Goal: Task Accomplishment & Management: Use online tool/utility

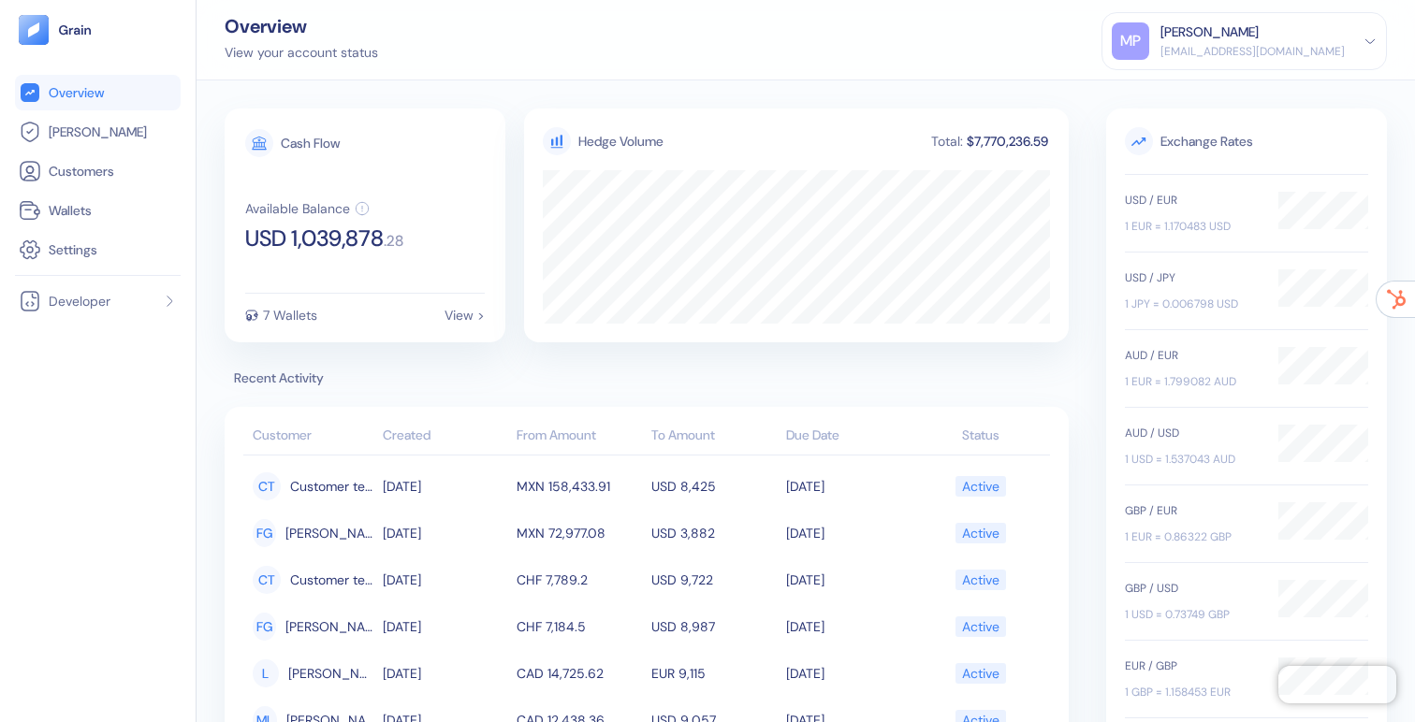
click at [901, 95] on div "Cash Flow Available Balance USD 1,039,878 . 28 7 Wallets View > Hedge Volume To…" at bounding box center [806, 401] width 1218 height 642
click at [56, 128] on span "[PERSON_NAME]" at bounding box center [98, 132] width 98 height 19
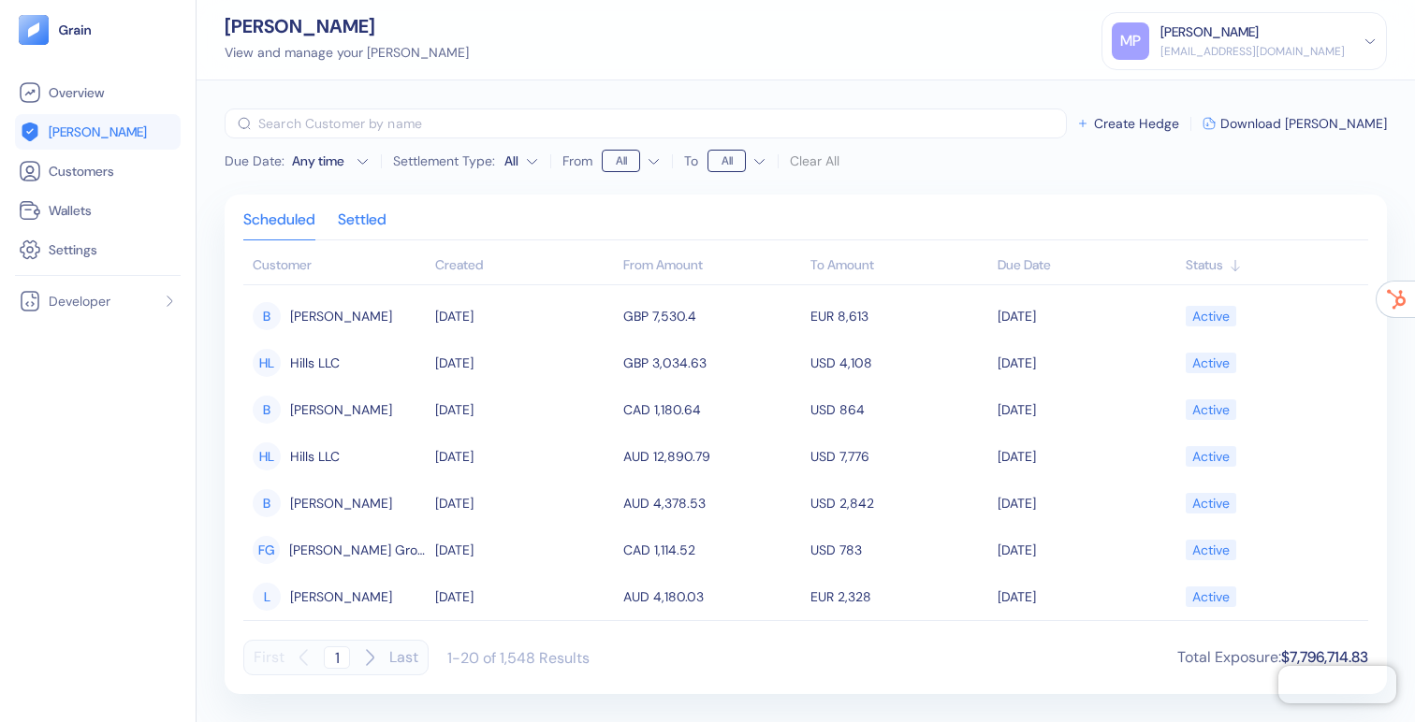
click at [359, 217] on div "Settled" at bounding box center [362, 226] width 49 height 26
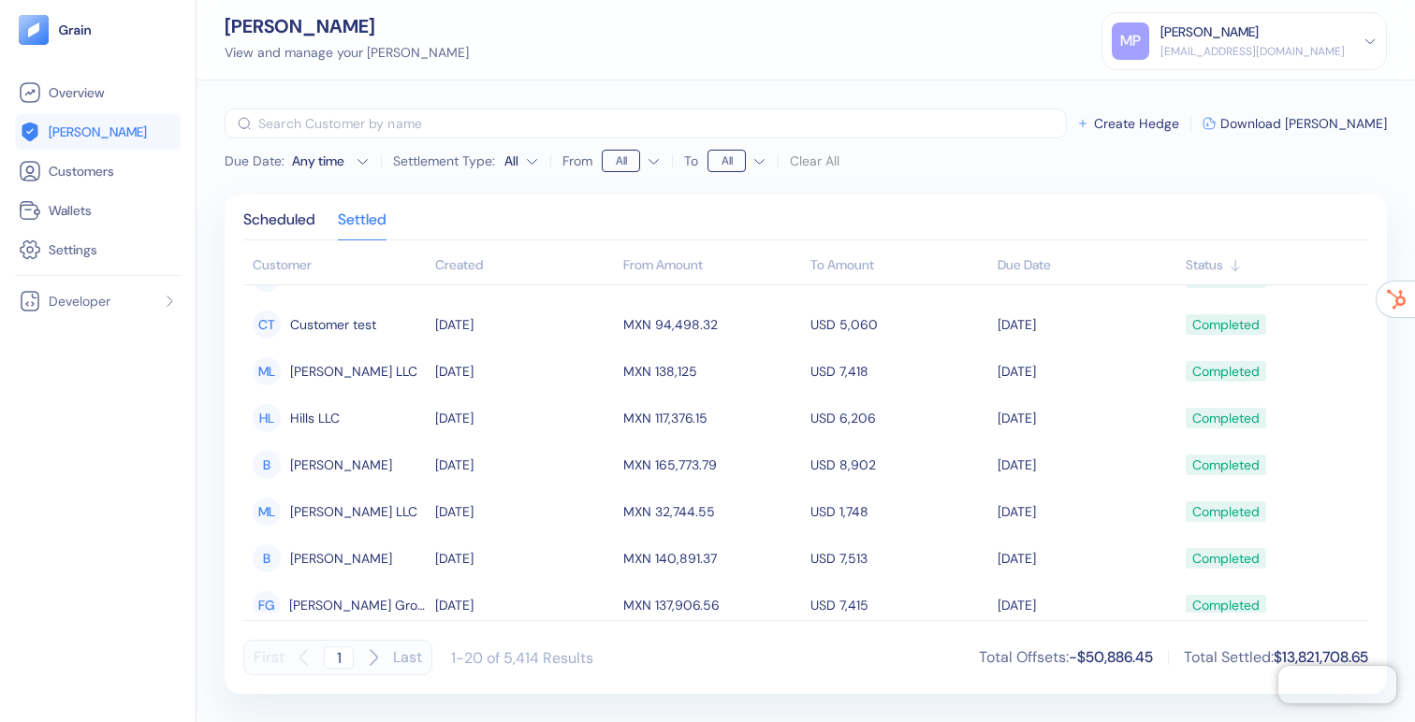
scroll to position [124, 0]
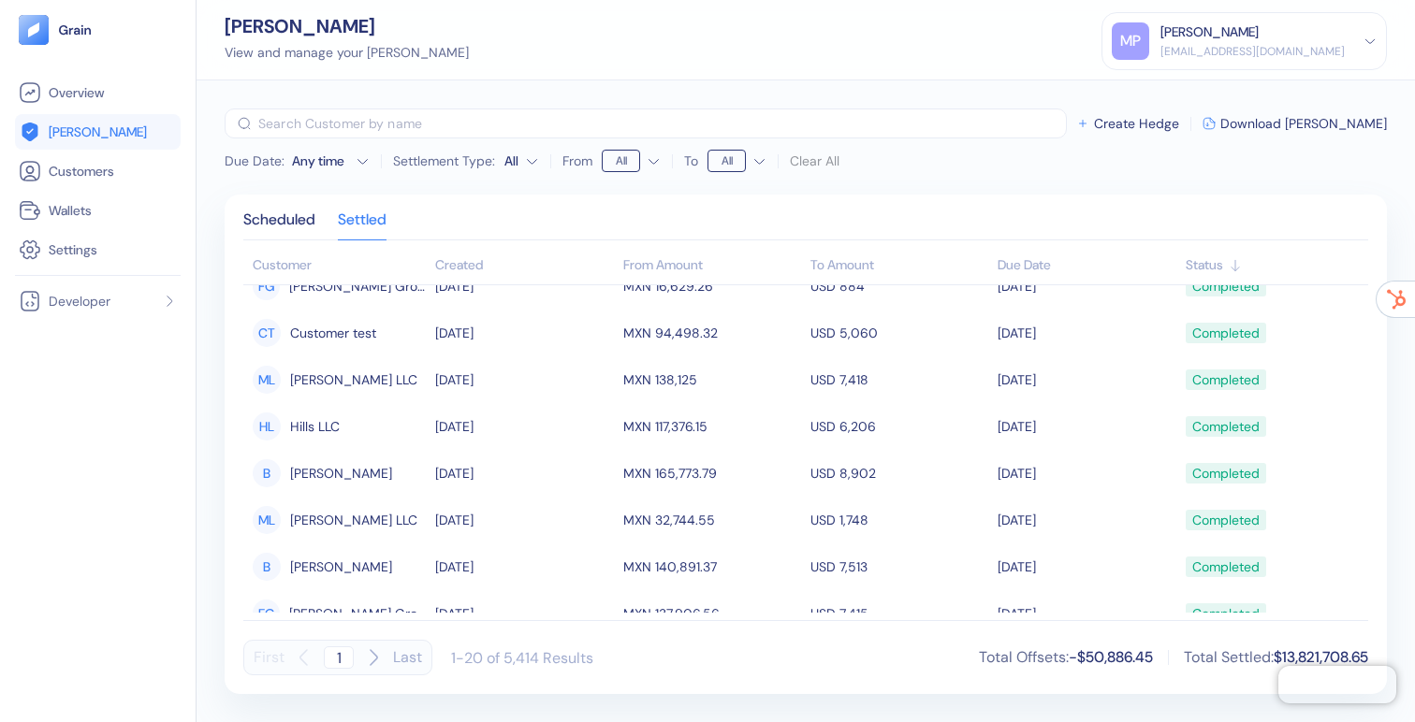
click at [654, 157] on html "Pingdom Check: App Online Overview [PERSON_NAME] Customers Wallets Settings Dev…" at bounding box center [707, 361] width 1415 height 722
click at [653, 157] on html "Pingdom Check: App Online Overview [PERSON_NAME] Customers Wallets Settings Dev…" at bounding box center [707, 361] width 1415 height 722
click at [529, 163] on html "Pingdom Check: App Online Overview [PERSON_NAME] Customers Wallets Settings Dev…" at bounding box center [707, 361] width 1415 height 722
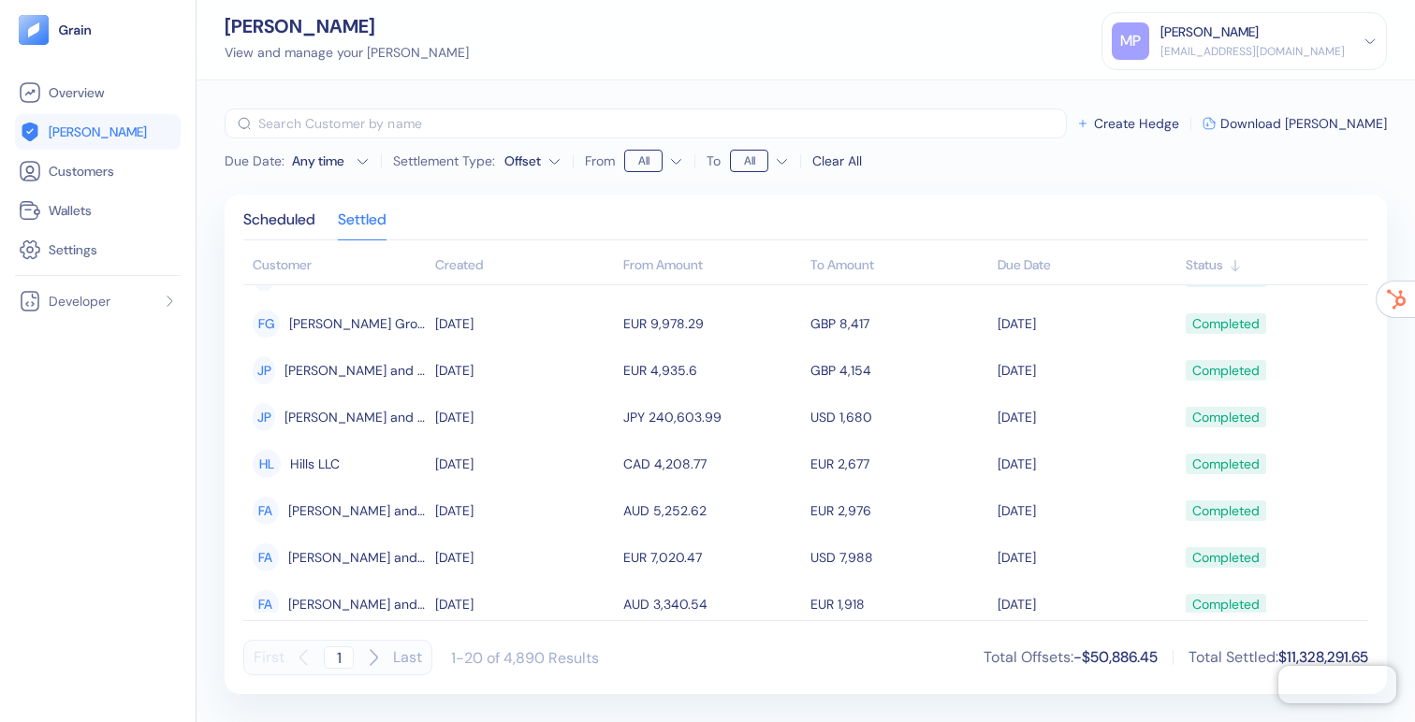
scroll to position [157, 0]
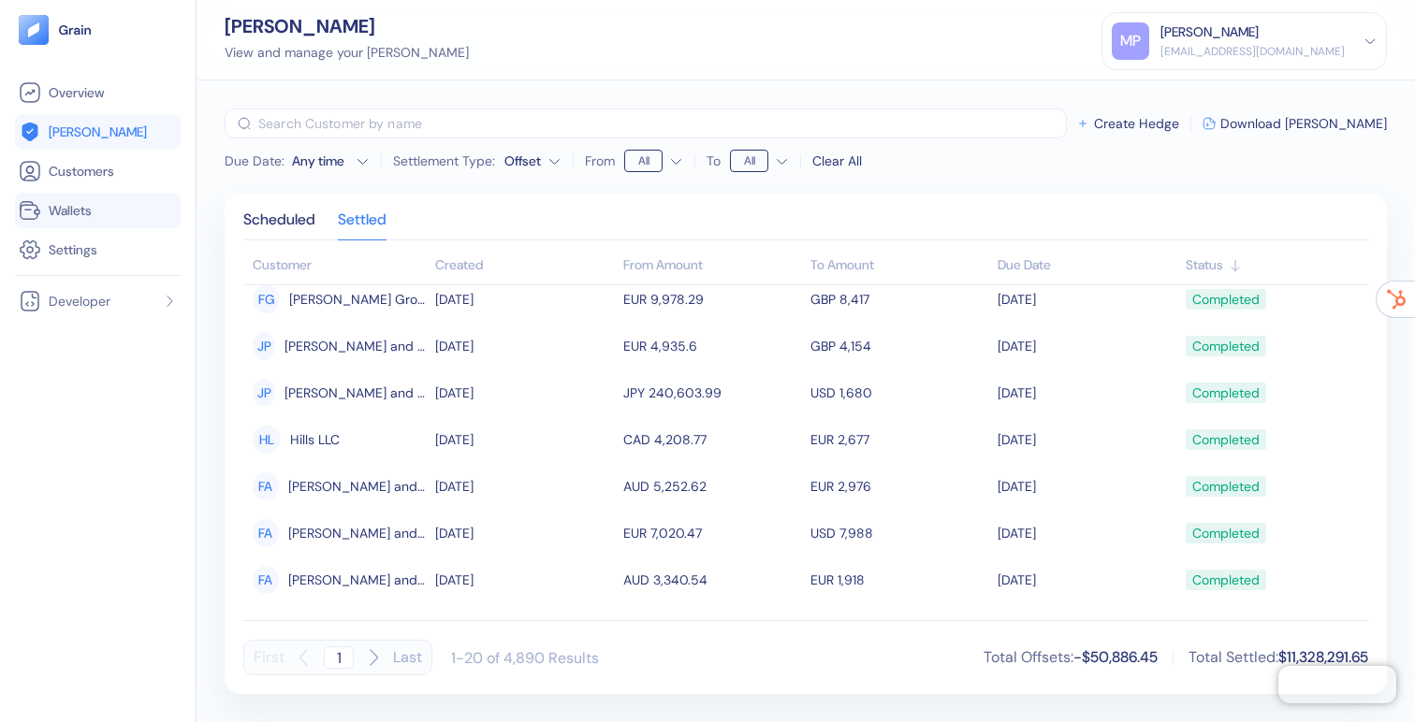
click at [79, 208] on span "Wallets" at bounding box center [70, 210] width 43 height 19
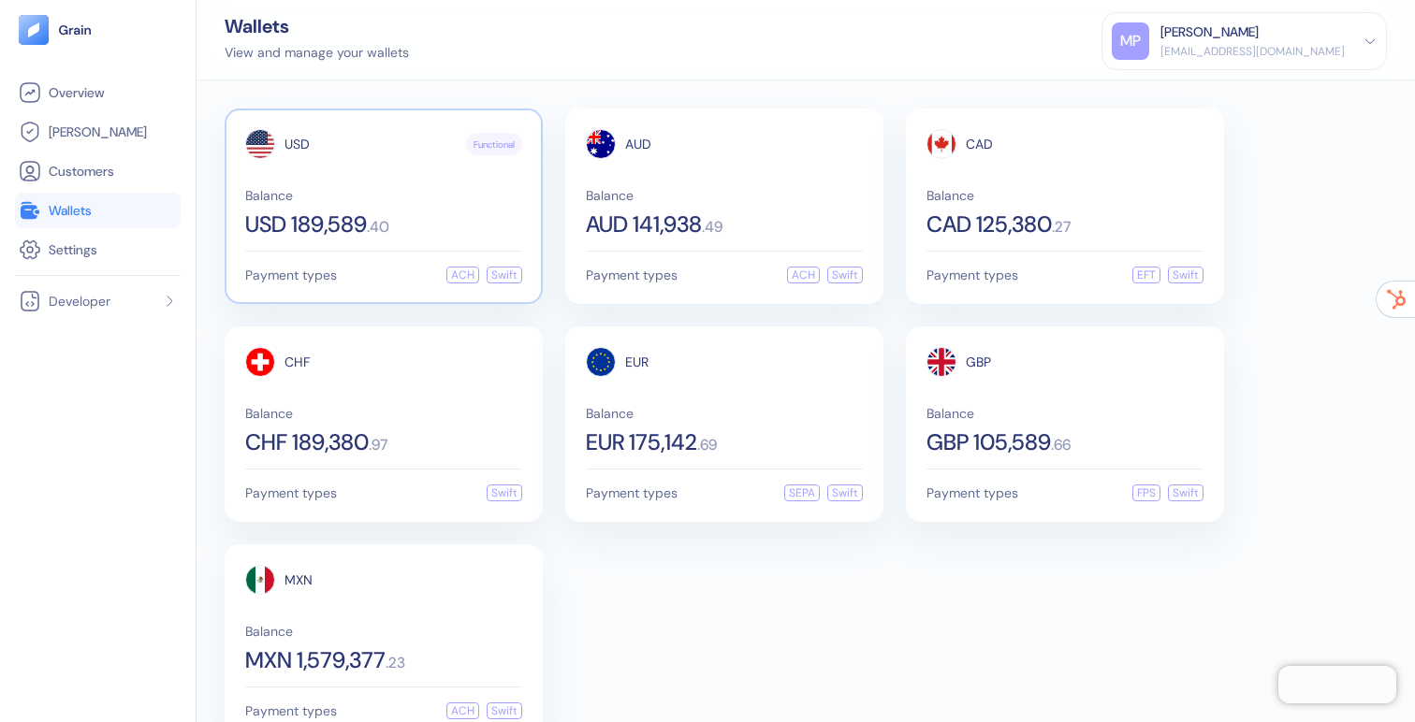
click at [389, 173] on div "USD Functional Balance USD 189,589 . 40" at bounding box center [383, 182] width 277 height 107
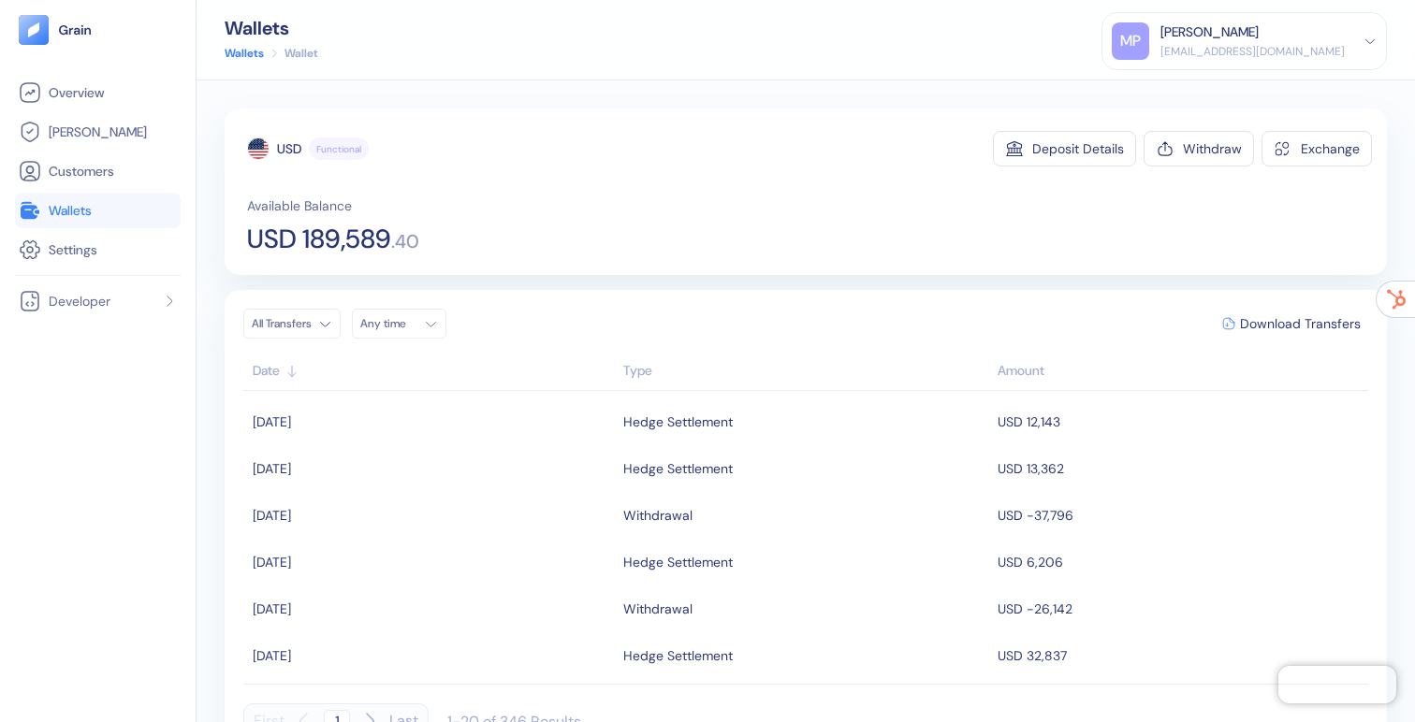
click at [62, 208] on span "Wallets" at bounding box center [70, 210] width 43 height 19
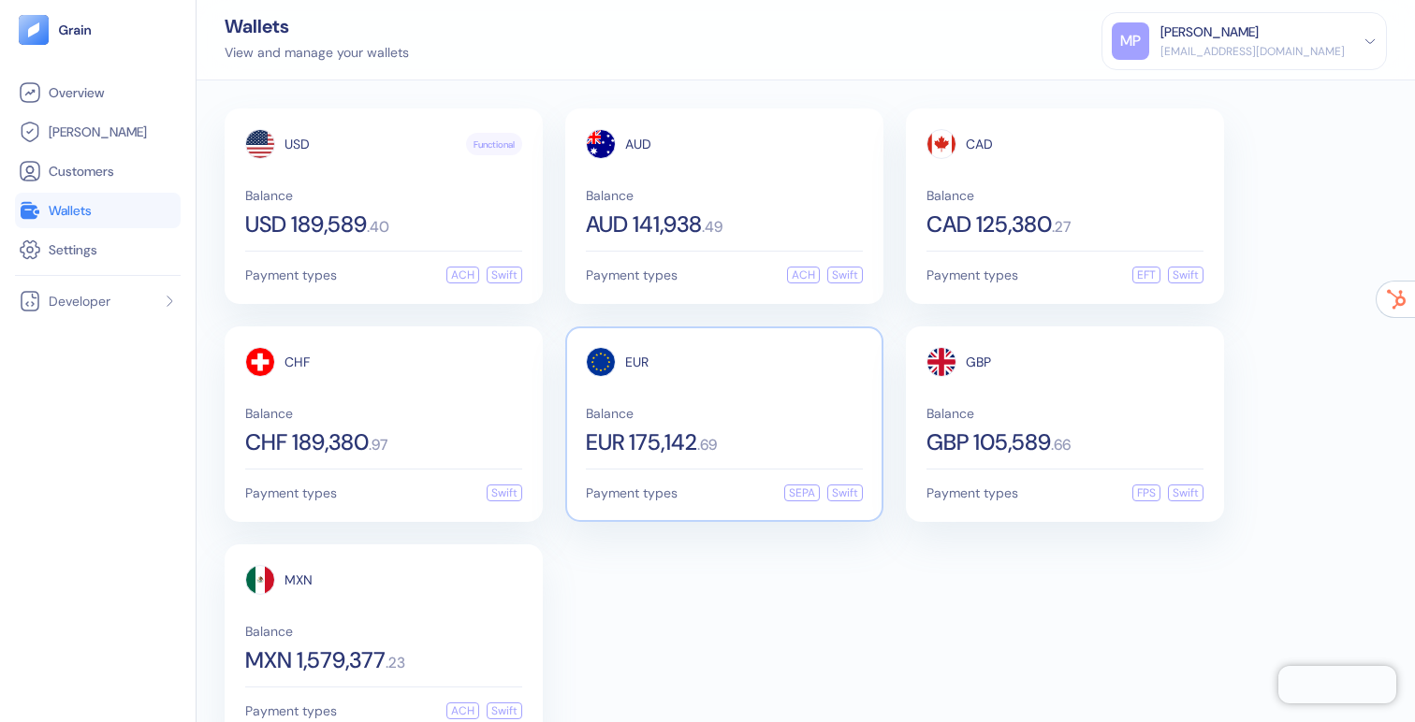
click at [741, 379] on div "EUR Balance EUR 175,142 . 69" at bounding box center [724, 400] width 277 height 107
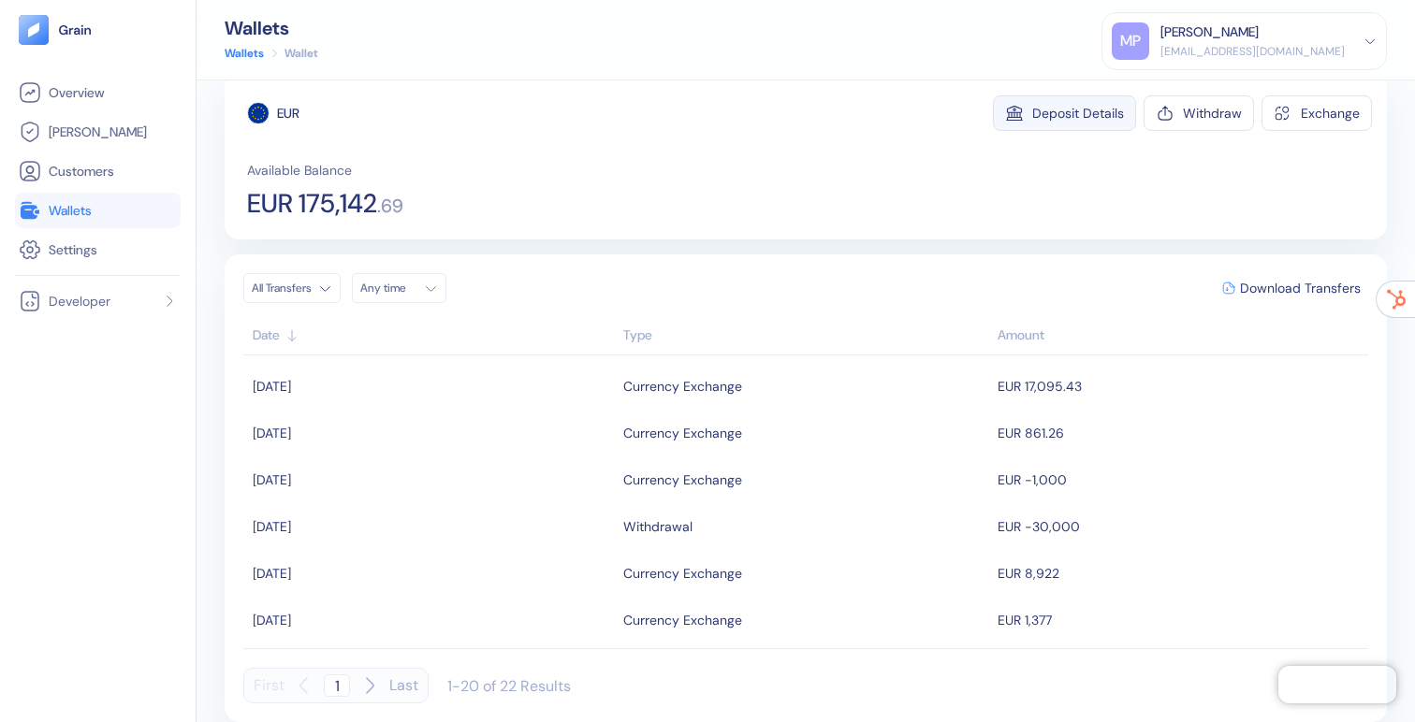
click at [1109, 122] on button "Deposit Details" at bounding box center [1064, 113] width 143 height 36
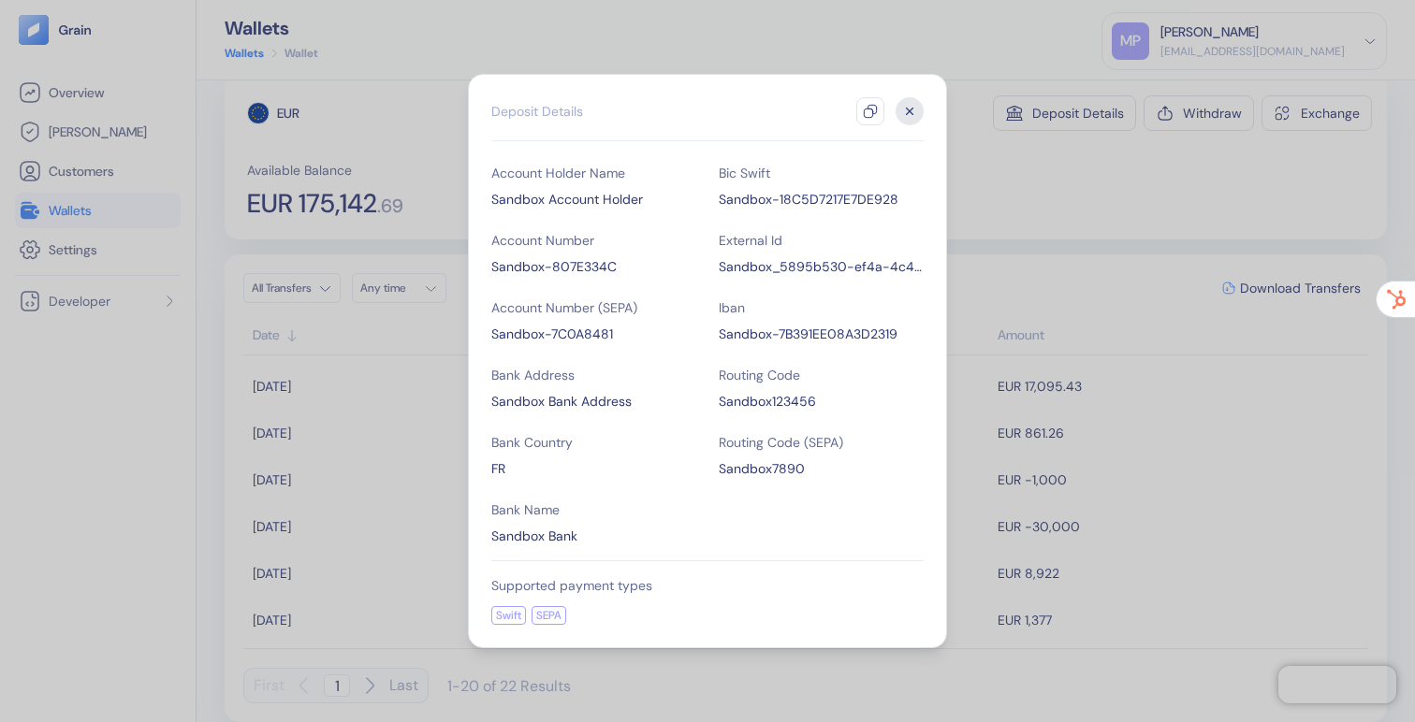
click at [910, 111] on icon "button" at bounding box center [910, 112] width 7 height 7
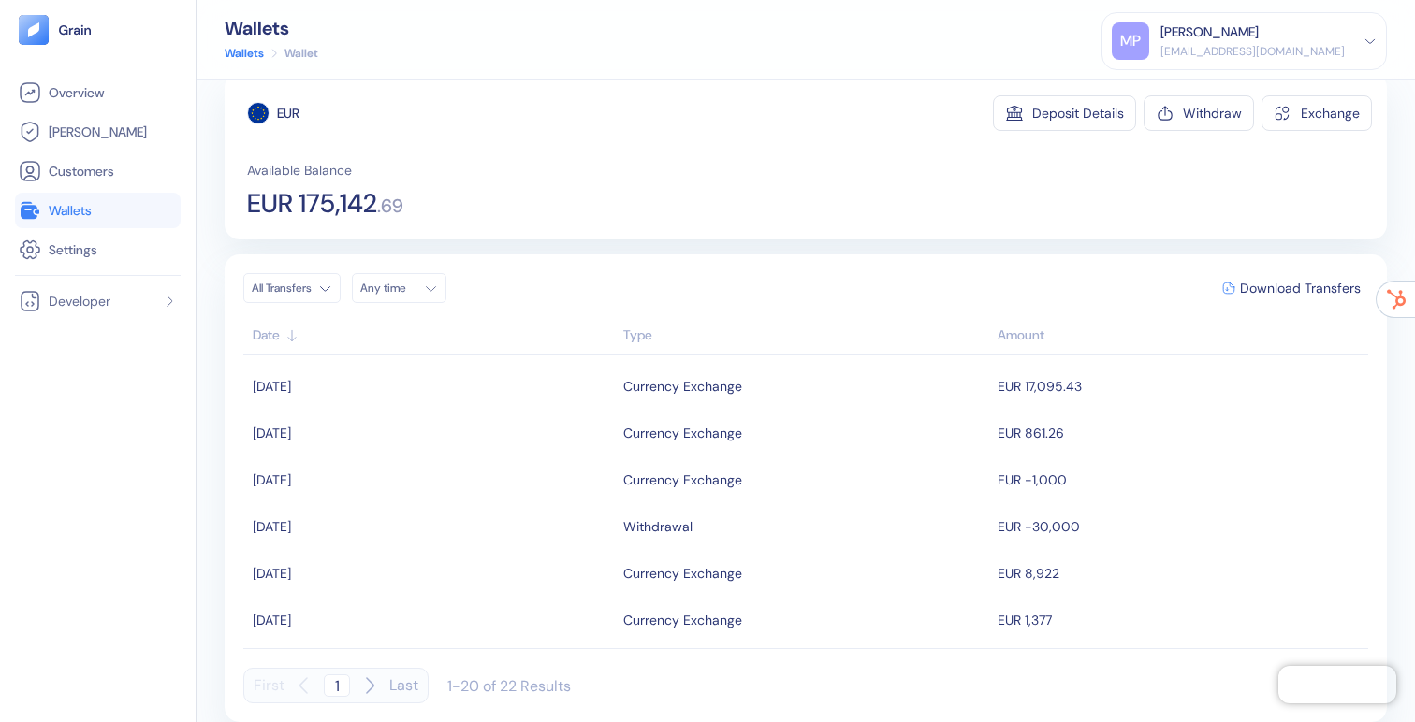
click at [73, 210] on span "Wallets" at bounding box center [70, 210] width 43 height 19
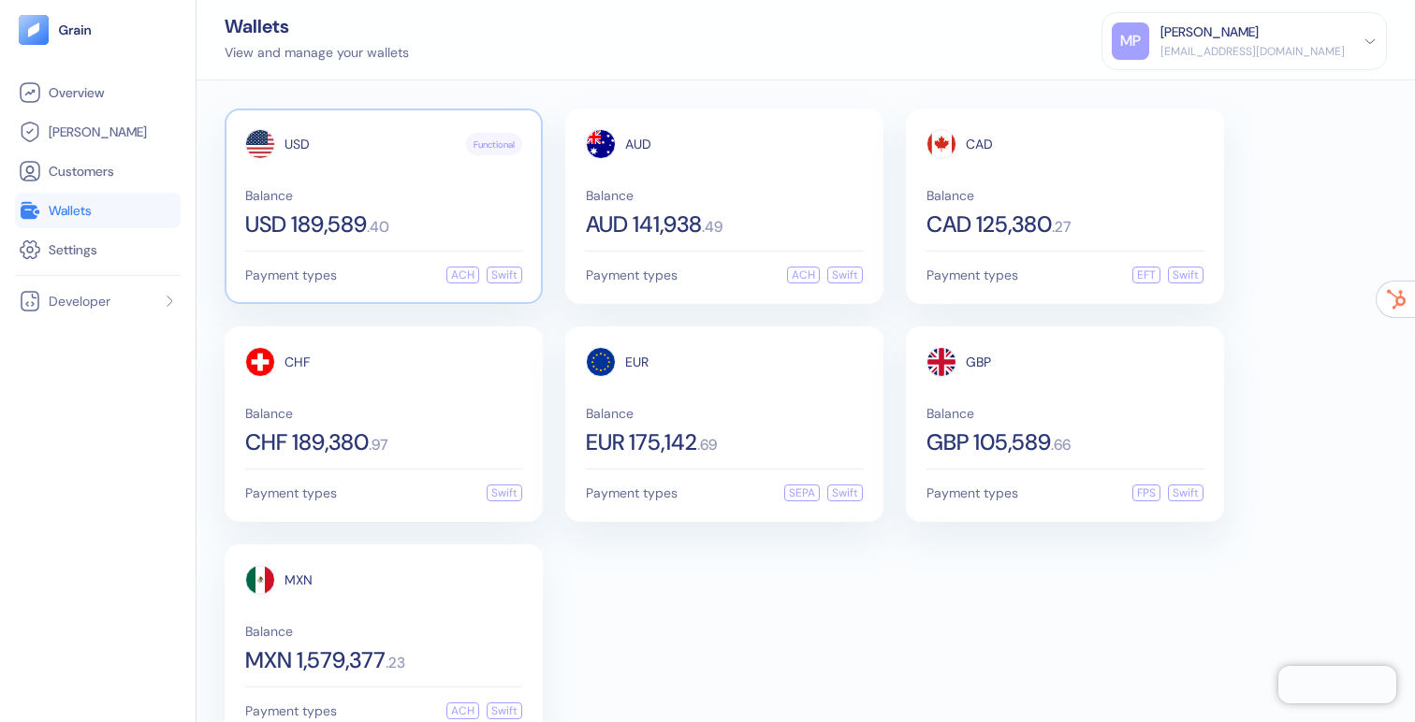
click at [352, 177] on div "USD Functional Balance USD 189,589 . 40" at bounding box center [383, 182] width 277 height 107
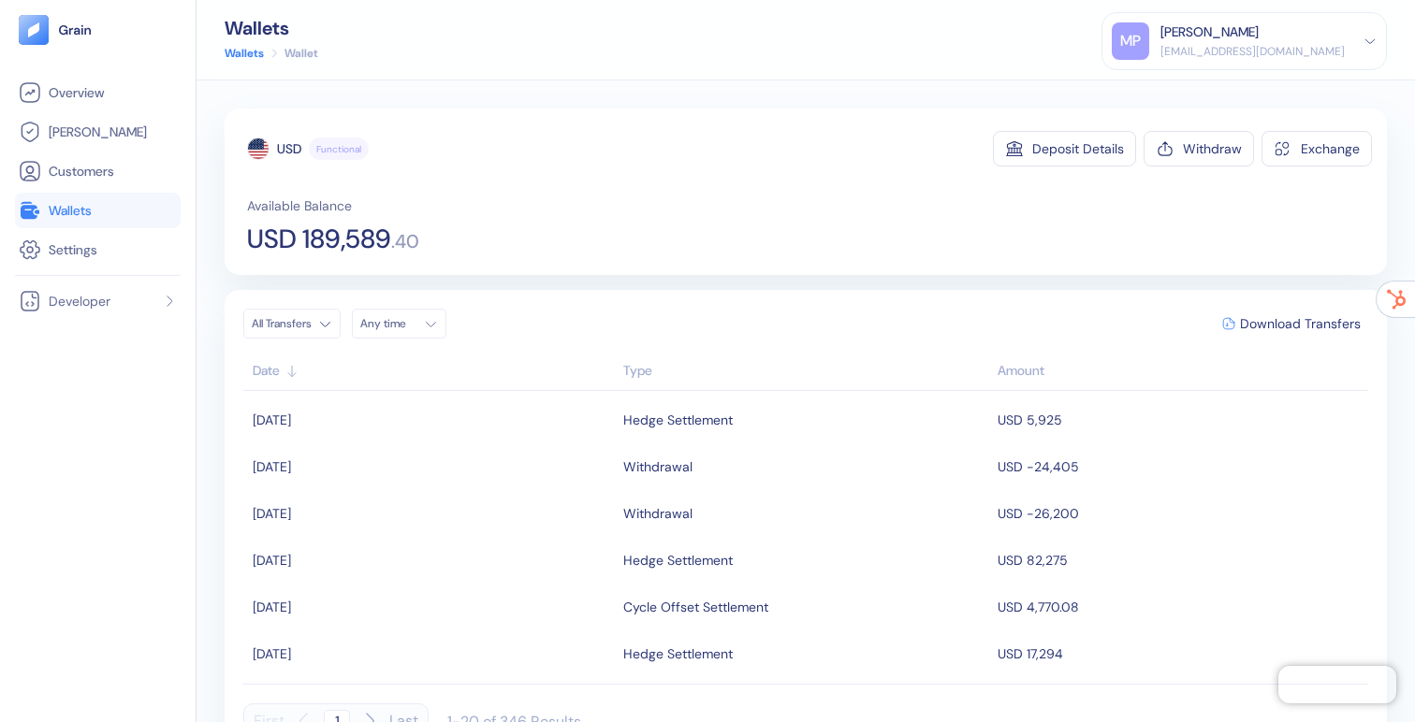
scroll to position [387, 0]
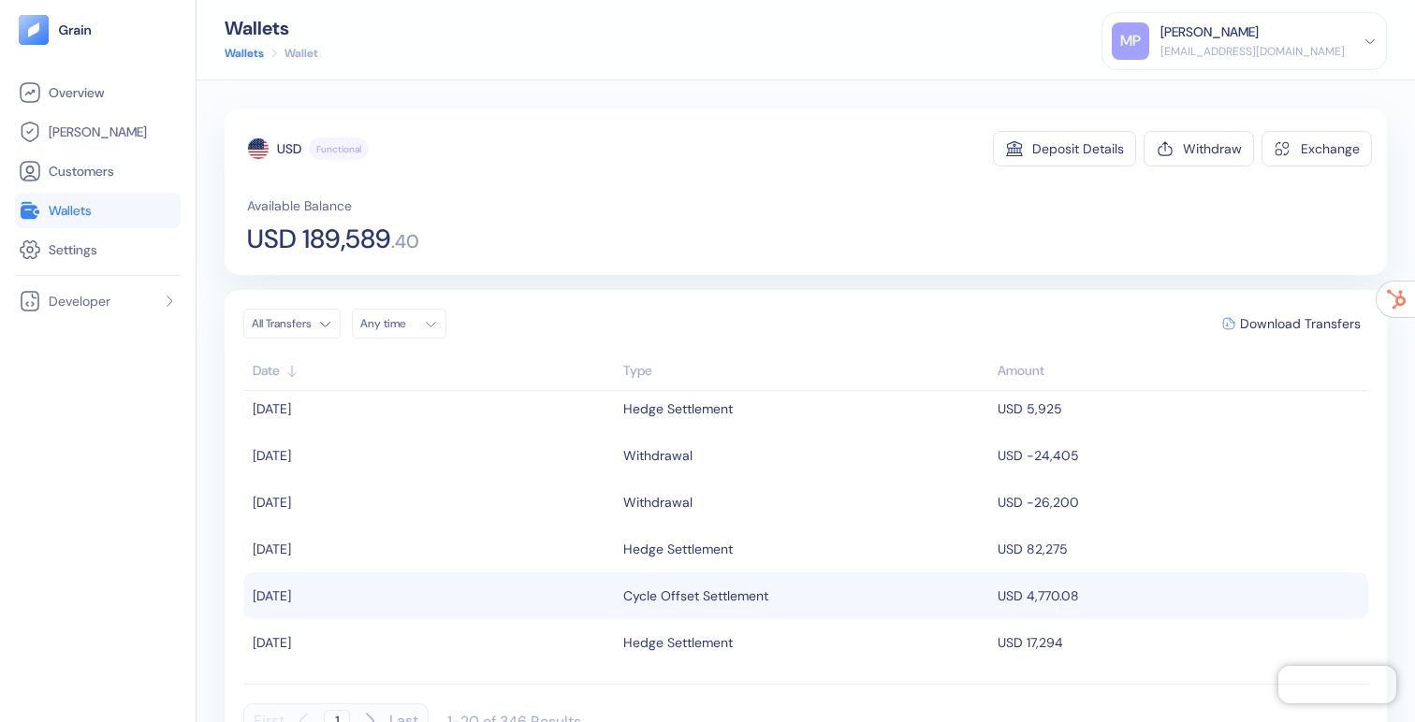
click at [1056, 595] on td "USD 4,770.08" at bounding box center [1180, 596] width 375 height 47
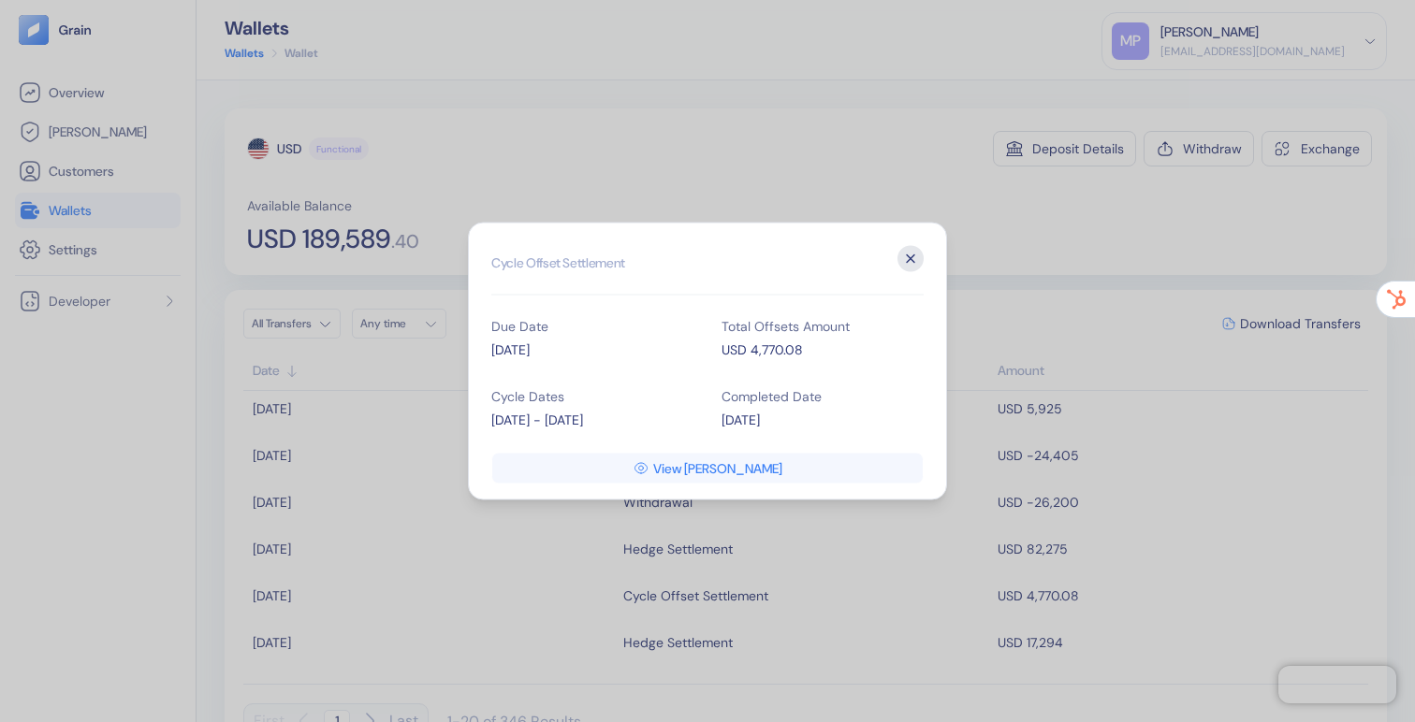
click at [914, 258] on icon "button" at bounding box center [910, 259] width 26 height 26
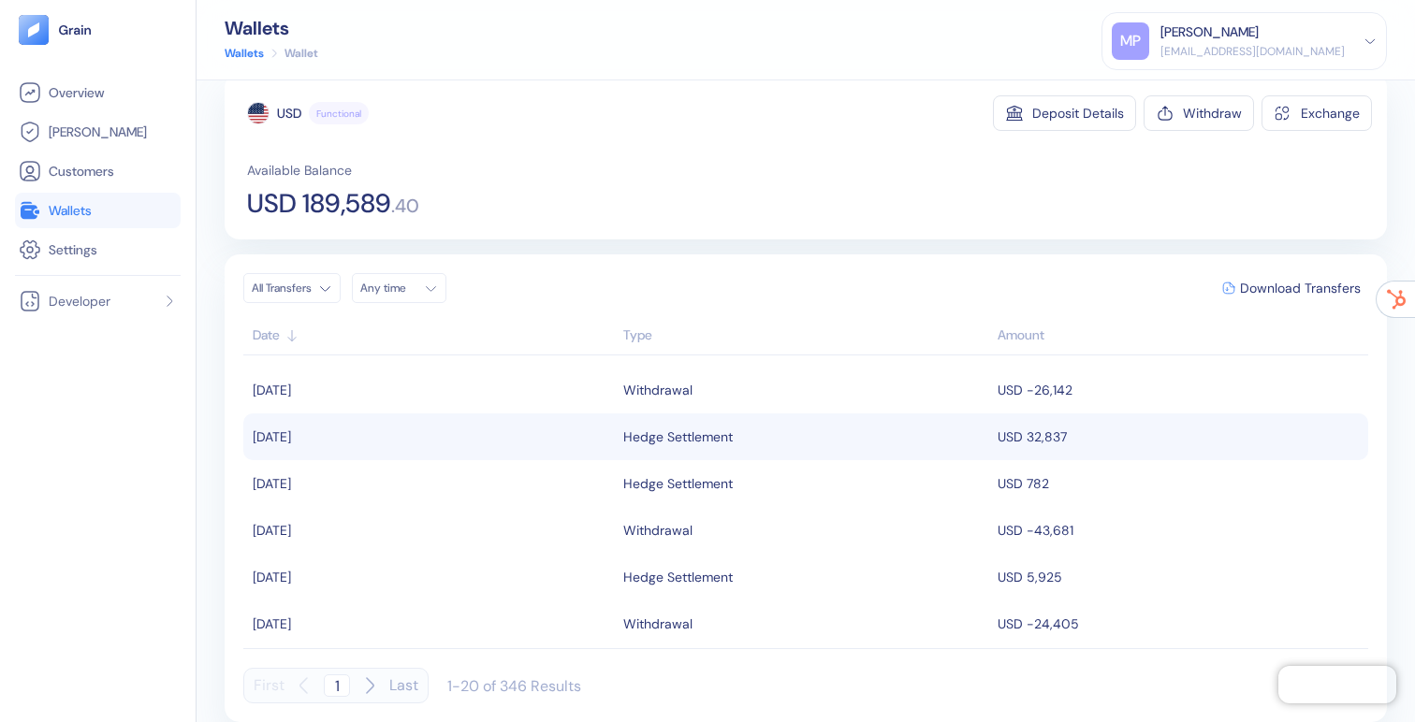
scroll to position [163, 0]
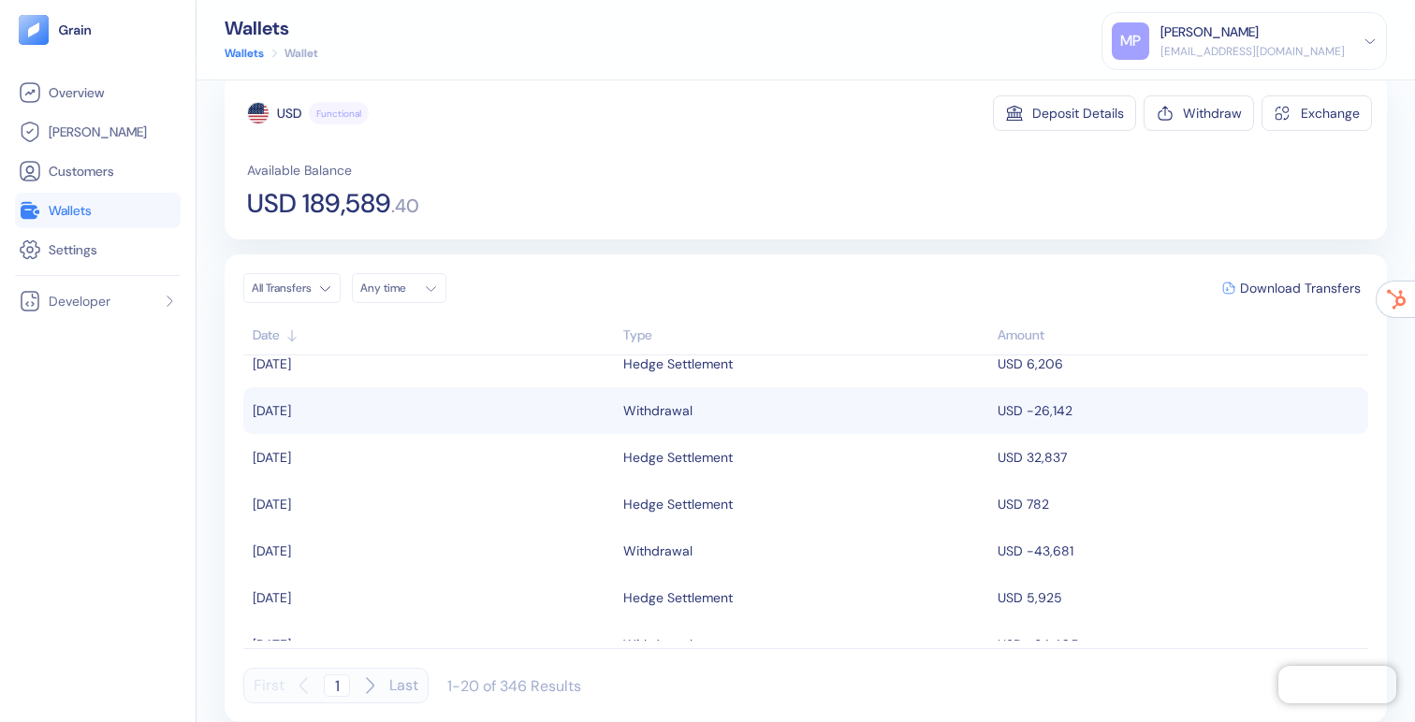
click at [695, 424] on div "Withdrawal" at bounding box center [806, 411] width 366 height 32
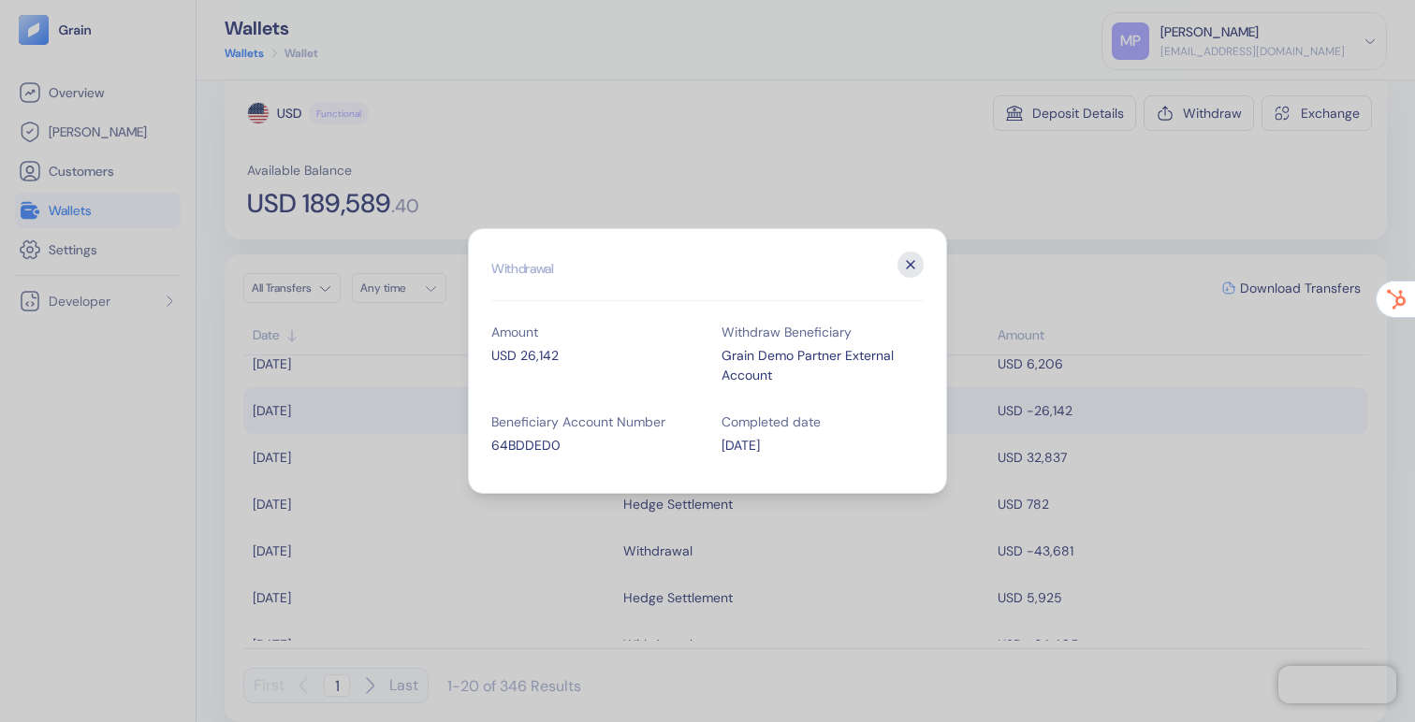
click at [914, 266] on icon "button" at bounding box center [910, 265] width 26 height 26
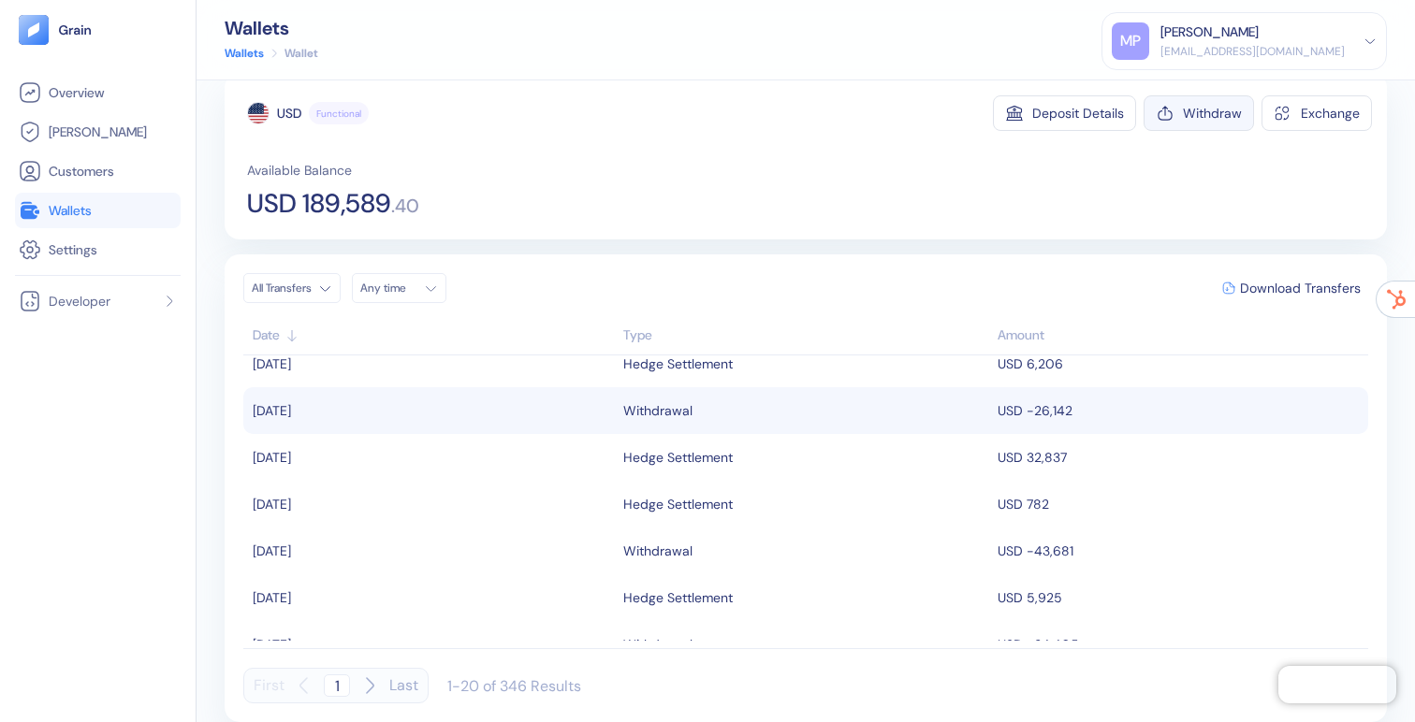
click at [1202, 108] on div "Withdraw" at bounding box center [1212, 113] width 59 height 13
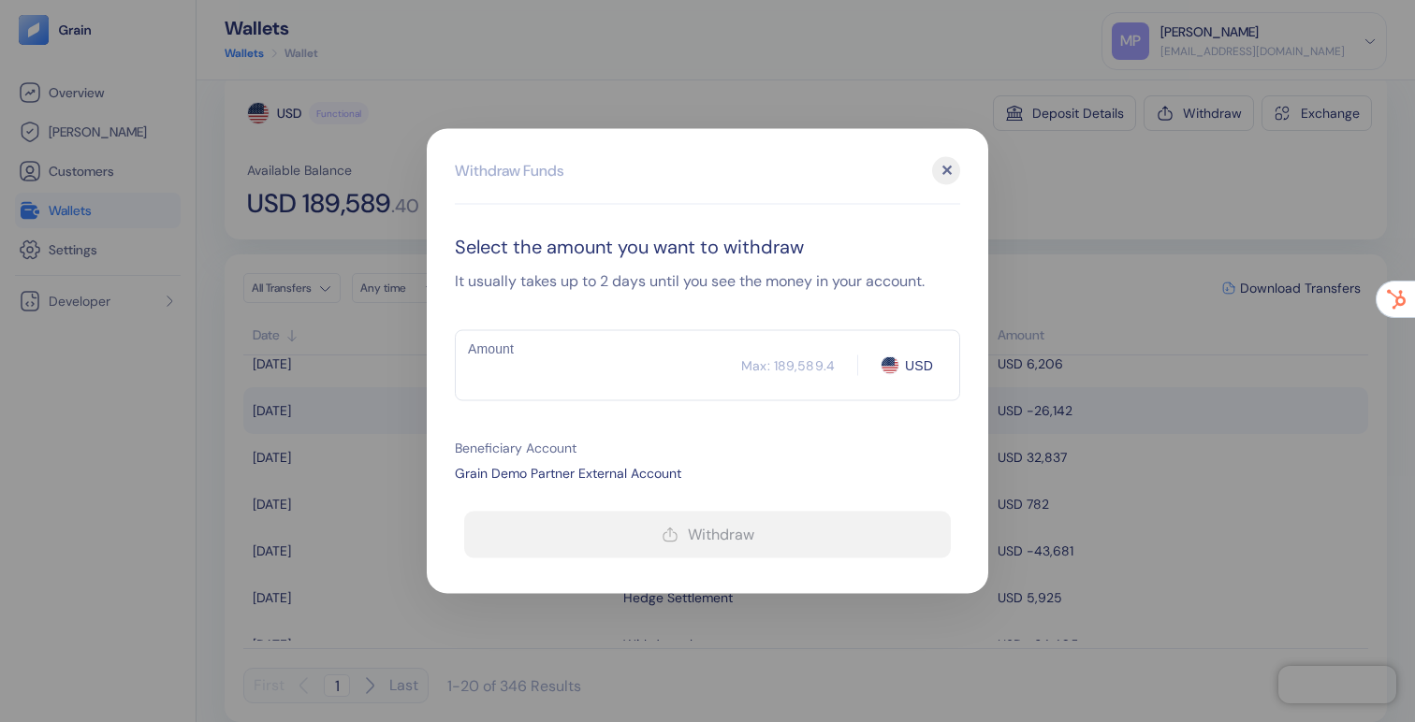
click at [796, 366] on div "Max: 189,589.4" at bounding box center [788, 365] width 94 height 19
drag, startPoint x: 745, startPoint y: 368, endPoint x: 772, endPoint y: 371, distance: 27.3
click at [772, 371] on div "​ Max: 189,589.4 USD Amount" at bounding box center [707, 365] width 505 height 71
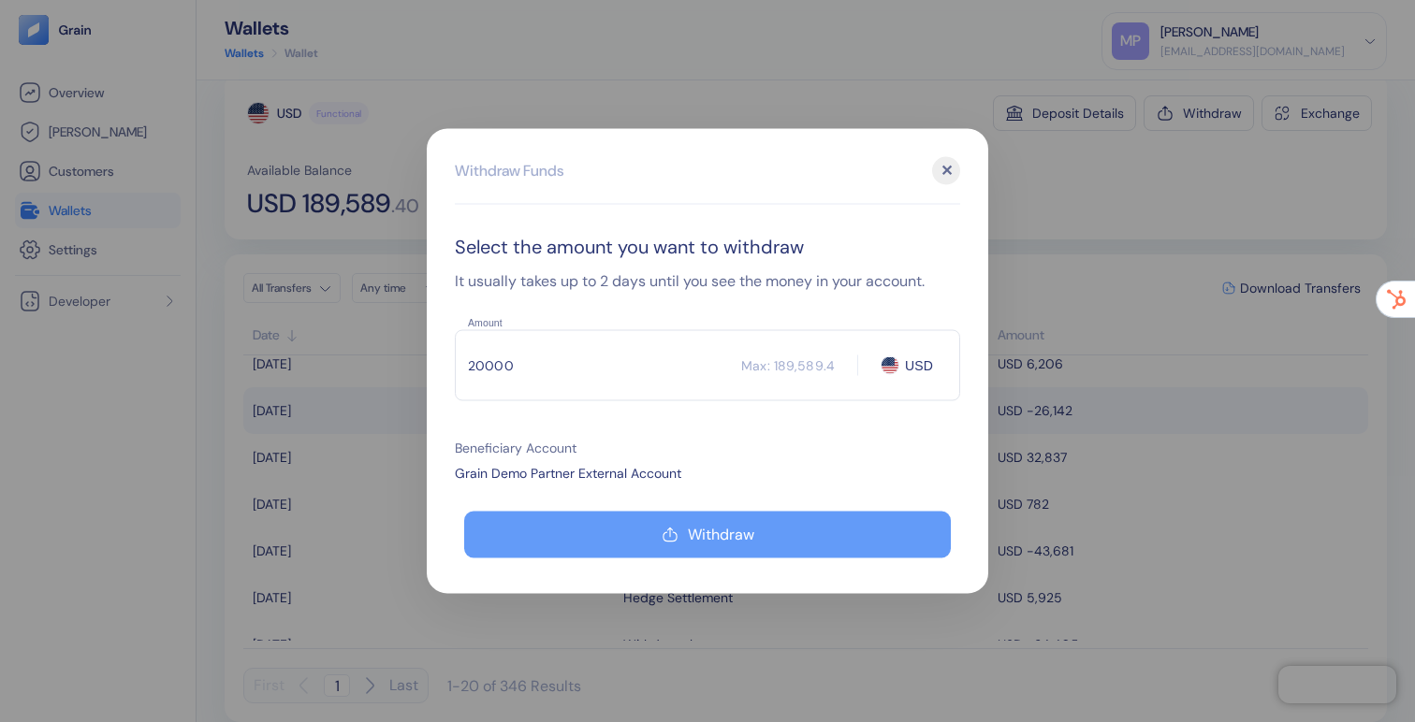
type input "20000"
click at [742, 532] on div "Withdraw" at bounding box center [721, 535] width 66 height 15
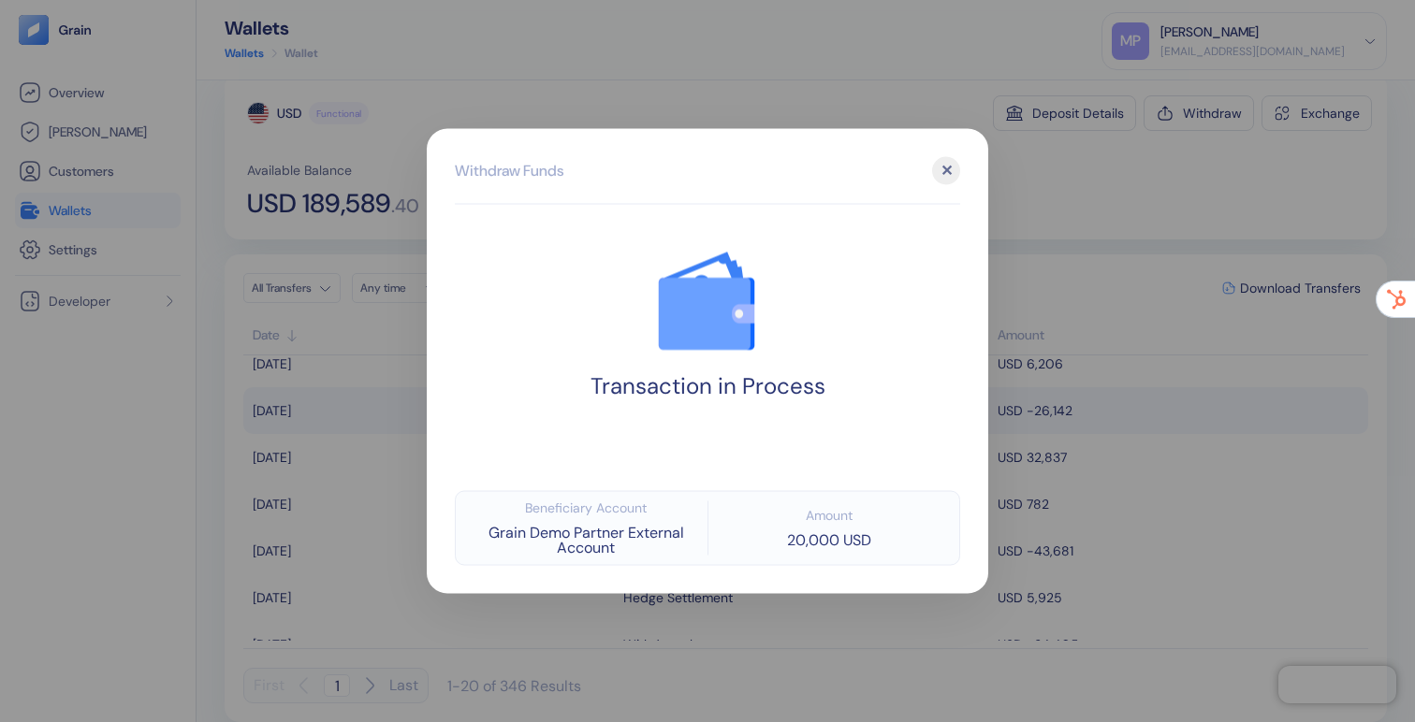
click at [940, 176] on div "✕" at bounding box center [946, 171] width 28 height 28
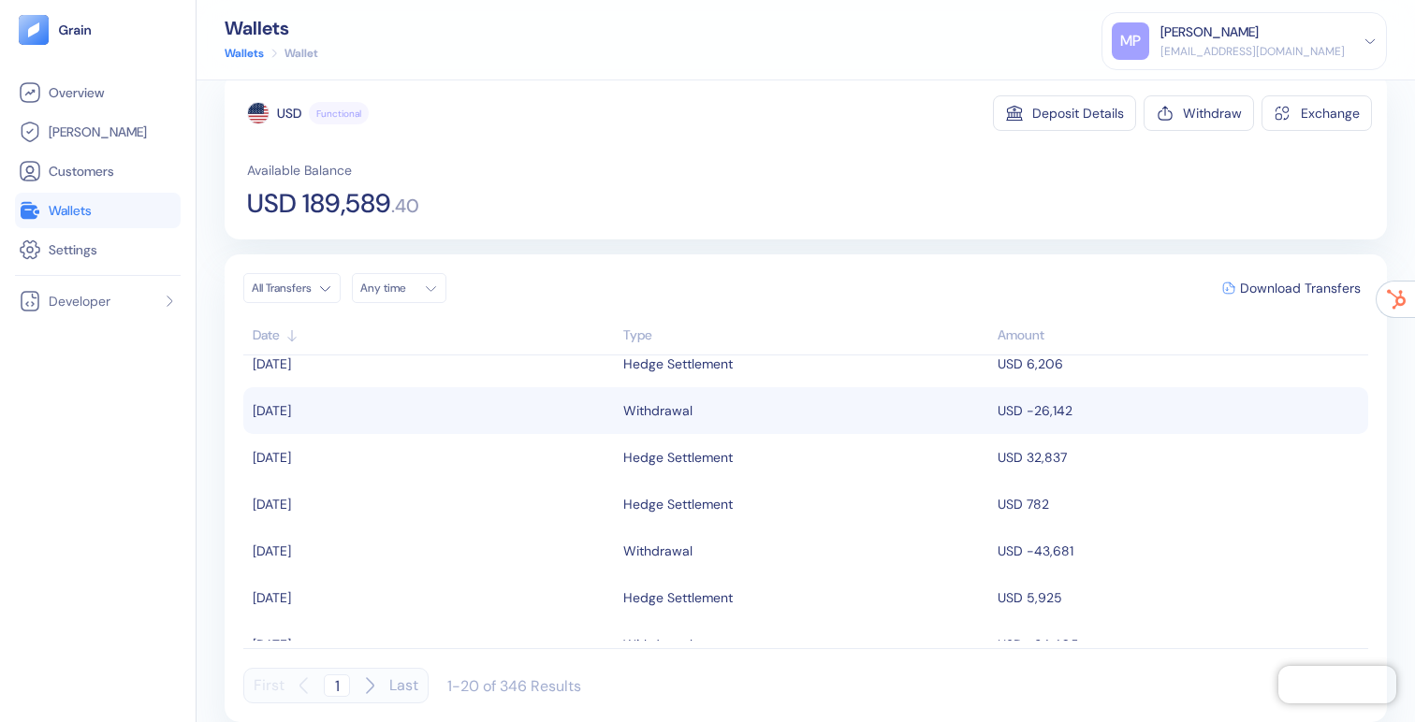
scroll to position [0, 0]
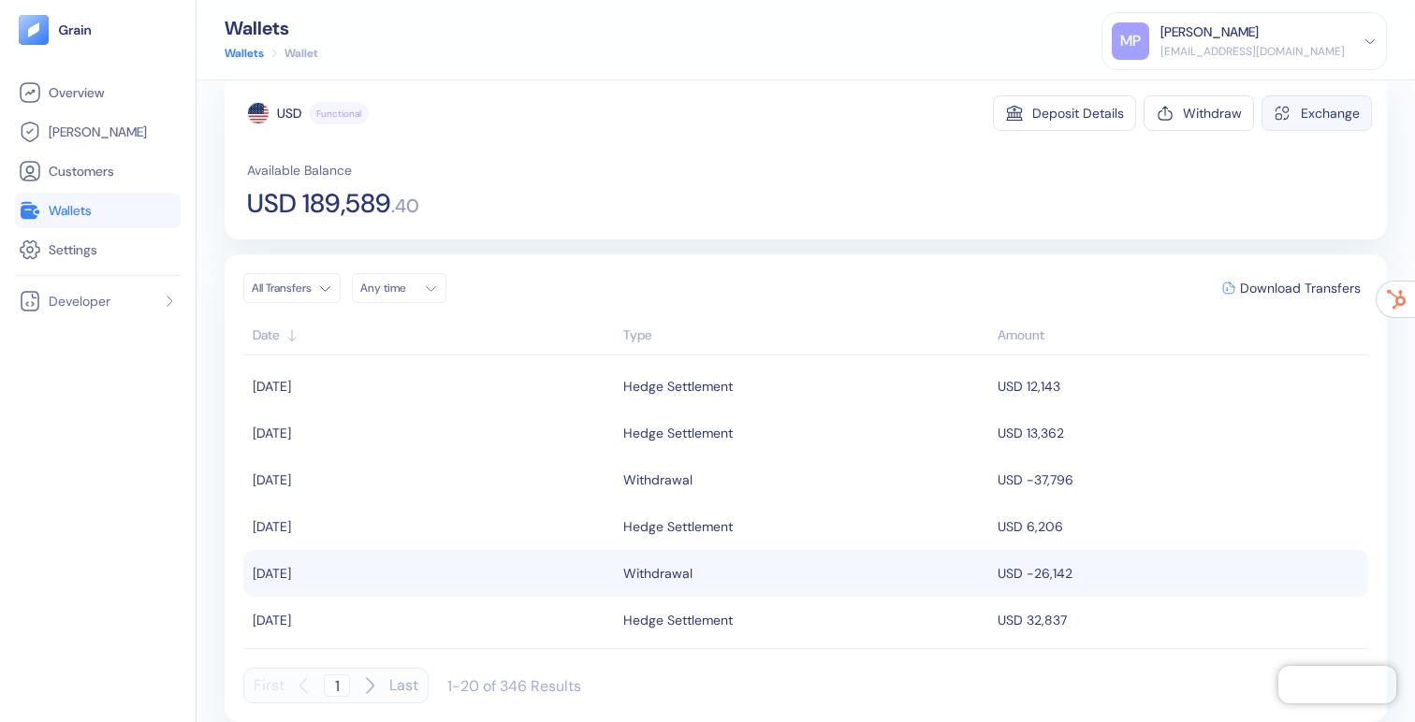
click at [1319, 118] on div "Exchange" at bounding box center [1330, 113] width 59 height 13
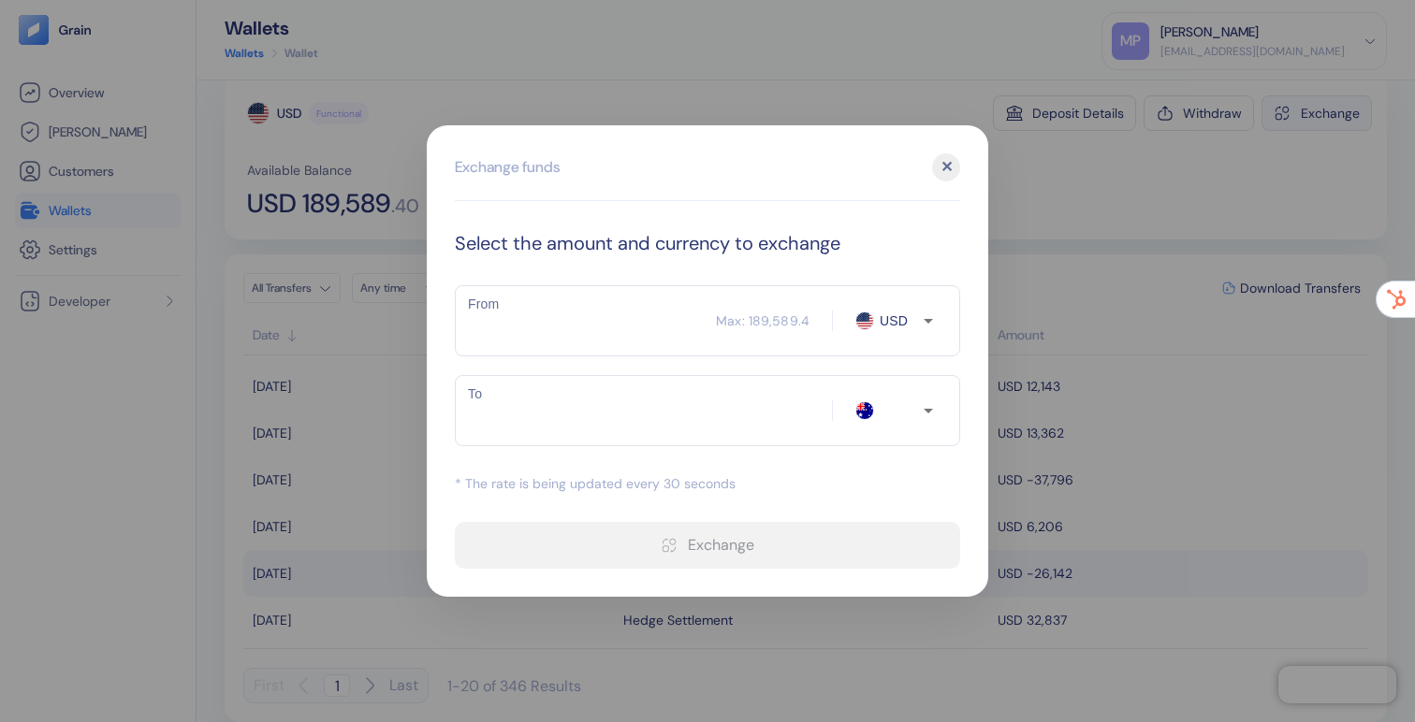
type input "AUD"
click at [728, 332] on div "​ Max: 189,589.4 USD From" at bounding box center [707, 320] width 505 height 71
type input "300"
type input "461.11"
type input "3000"
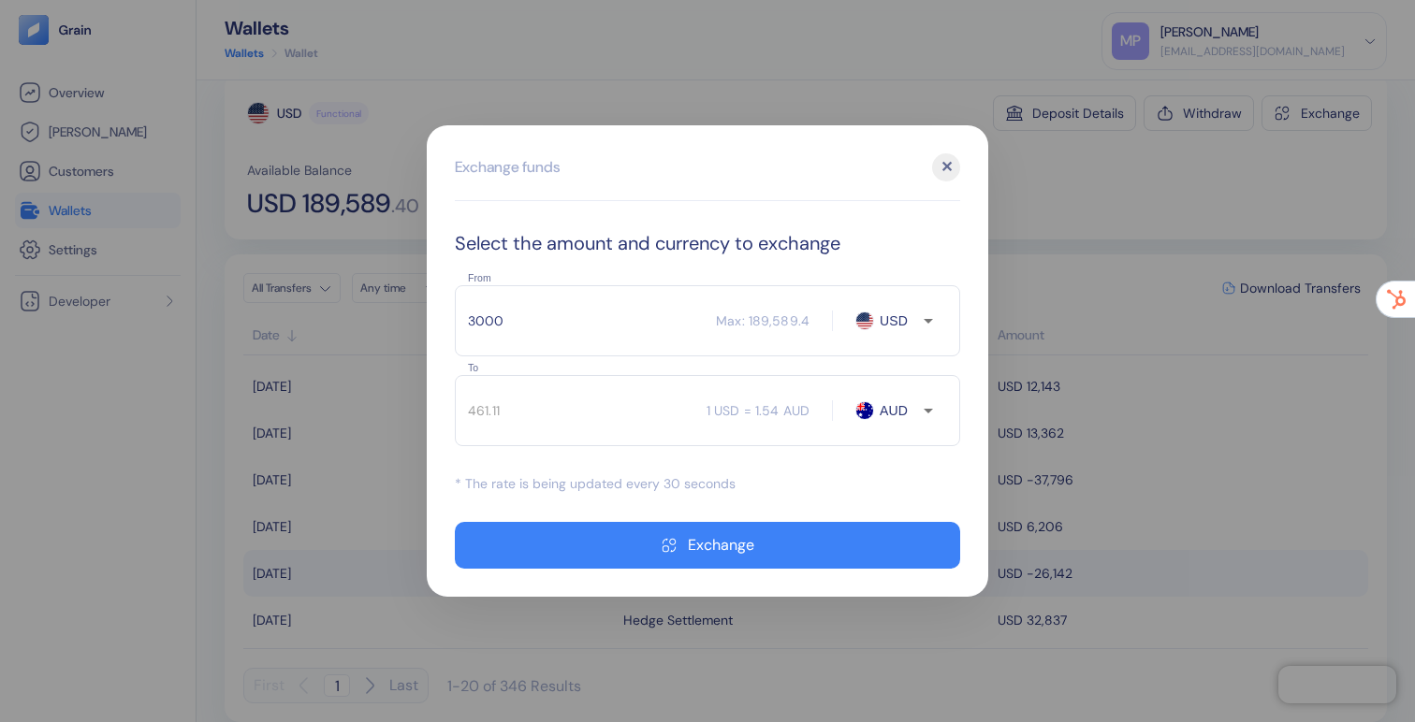
type input "4611.12"
type input "30000"
type input "46111.28"
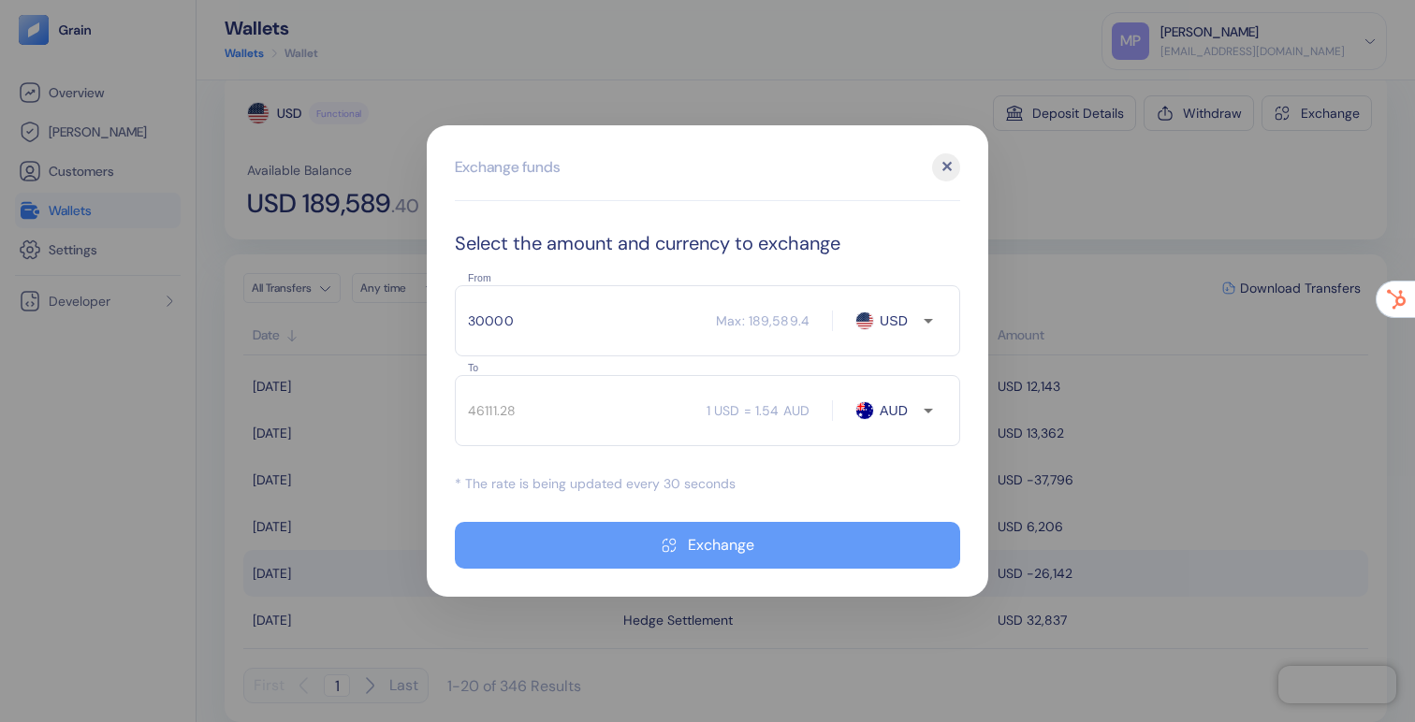
type input "30000"
click at [713, 557] on button "Exchange" at bounding box center [707, 545] width 505 height 47
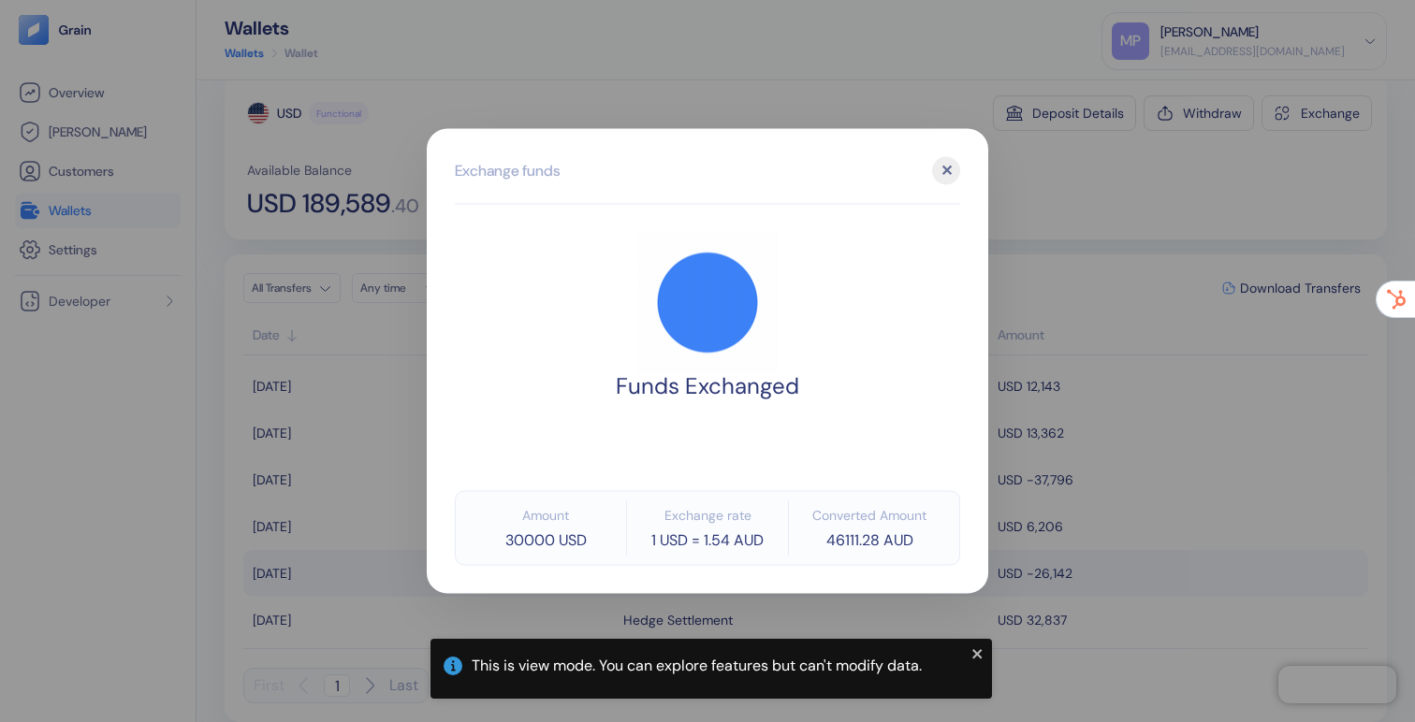
click at [944, 171] on div "✕" at bounding box center [946, 171] width 28 height 28
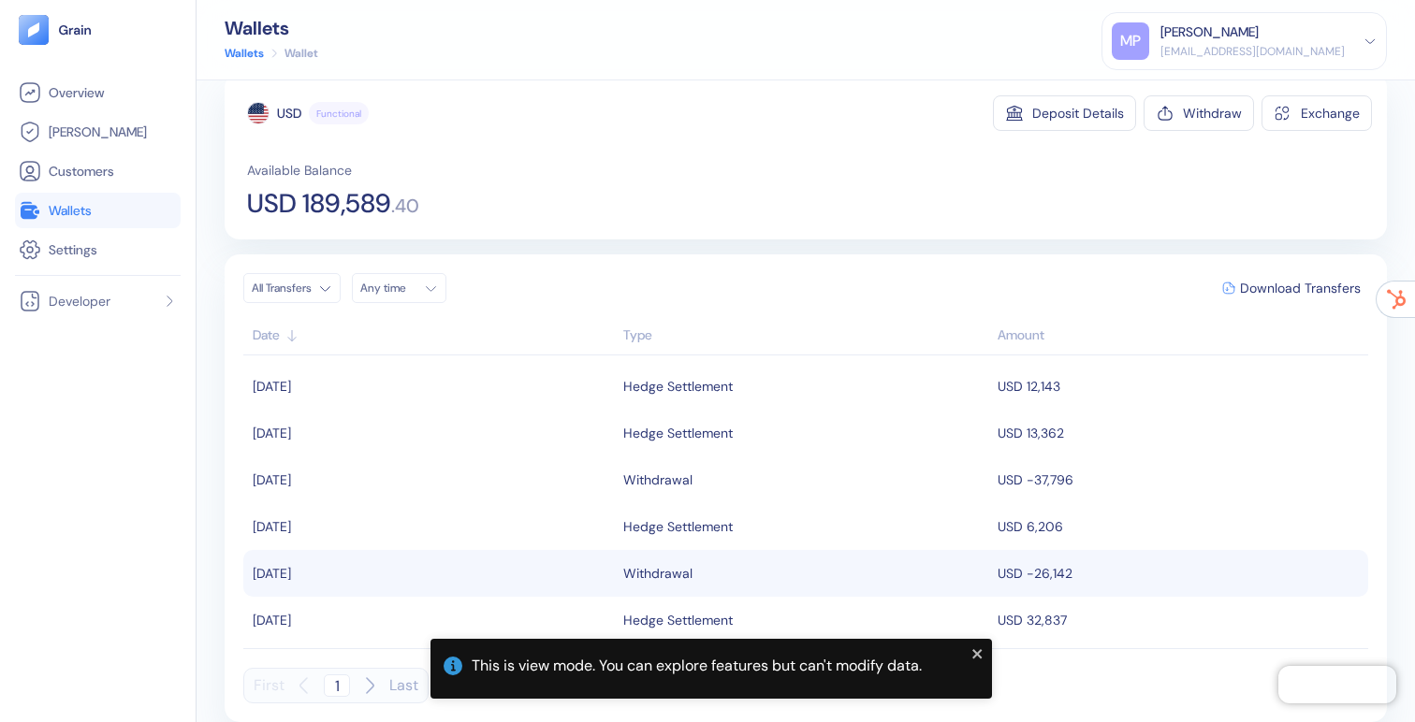
click at [70, 224] on li "Wallets" at bounding box center [98, 211] width 166 height 36
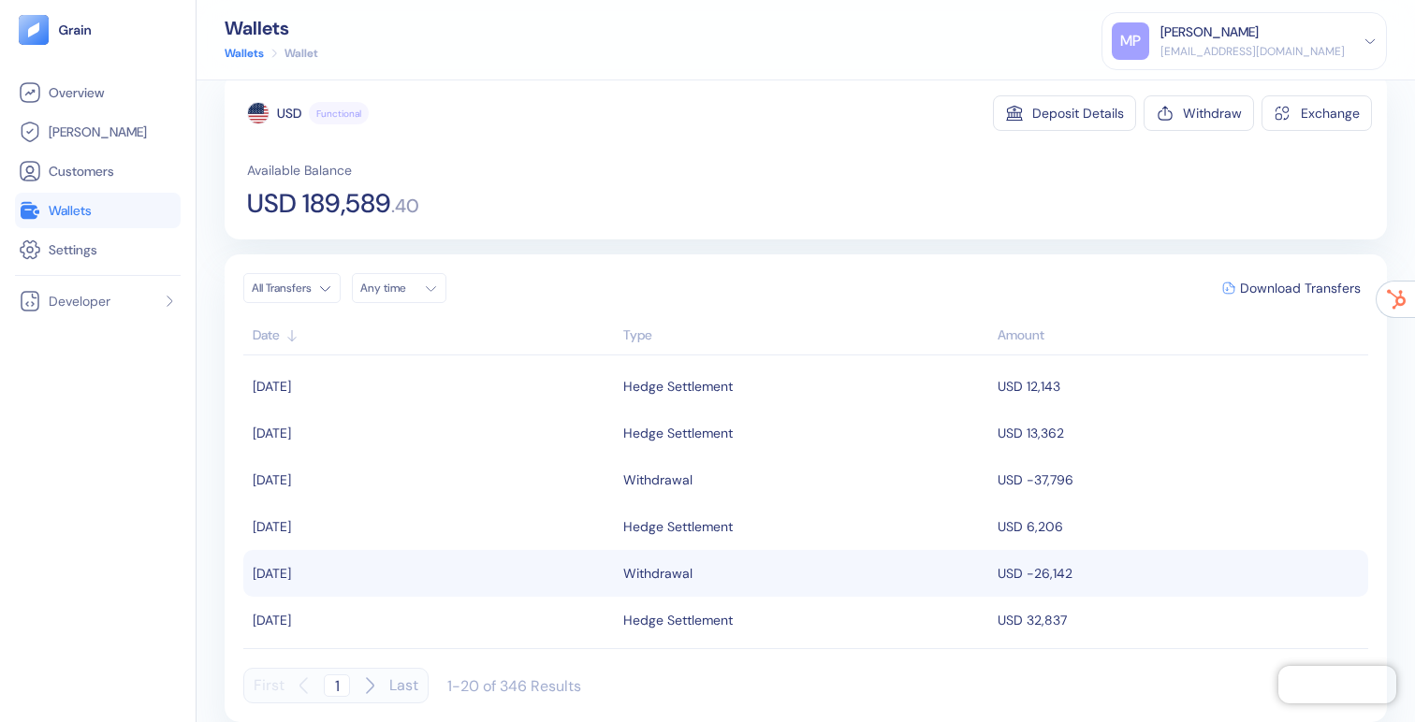
click at [64, 209] on span "Wallets" at bounding box center [70, 210] width 43 height 19
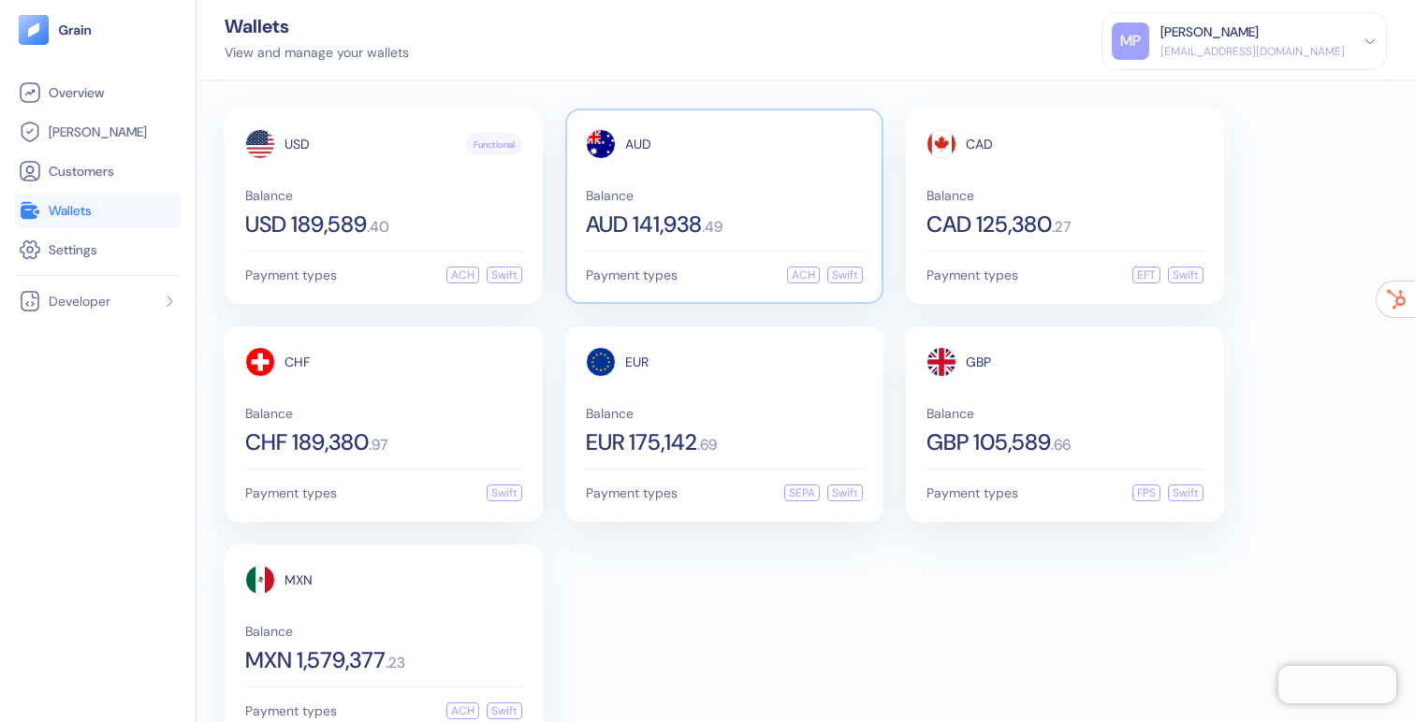
click at [704, 189] on span "Balance" at bounding box center [724, 195] width 277 height 13
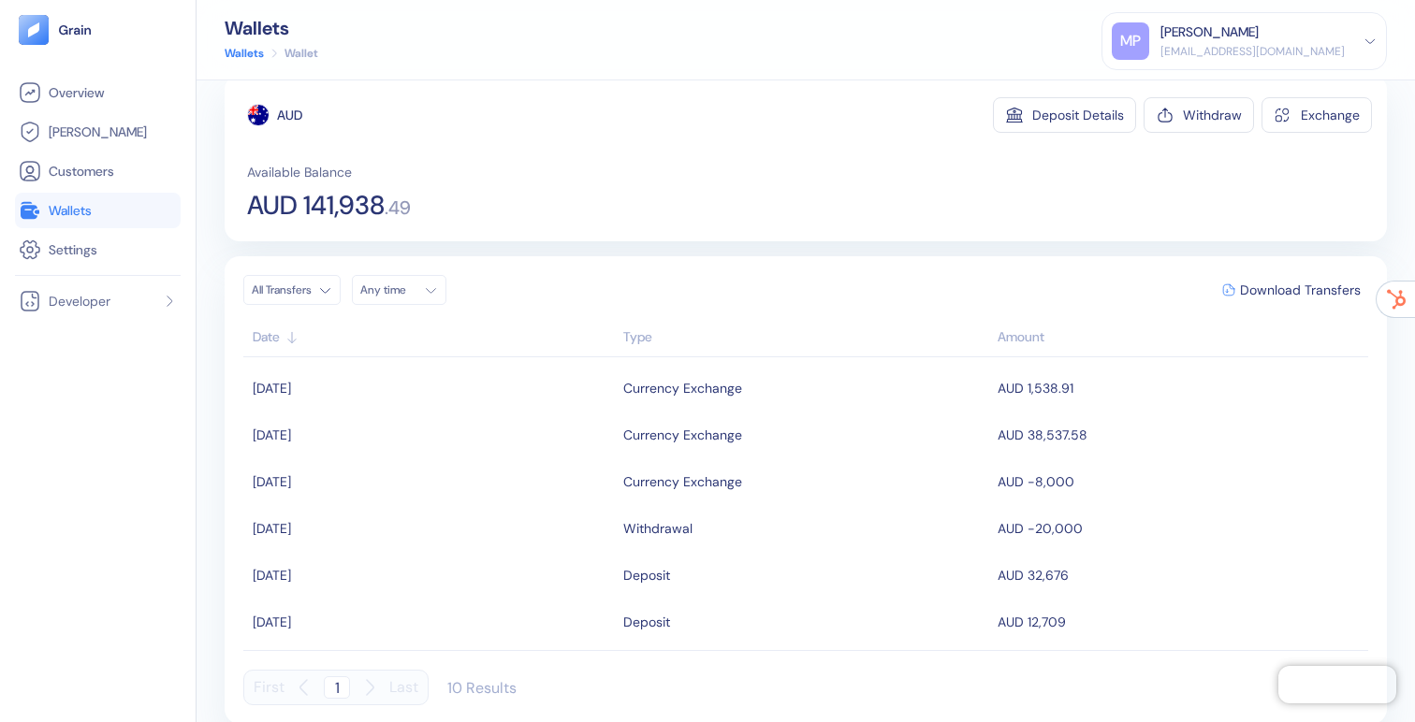
scroll to position [33, 0]
click at [54, 209] on span "Wallets" at bounding box center [70, 210] width 43 height 19
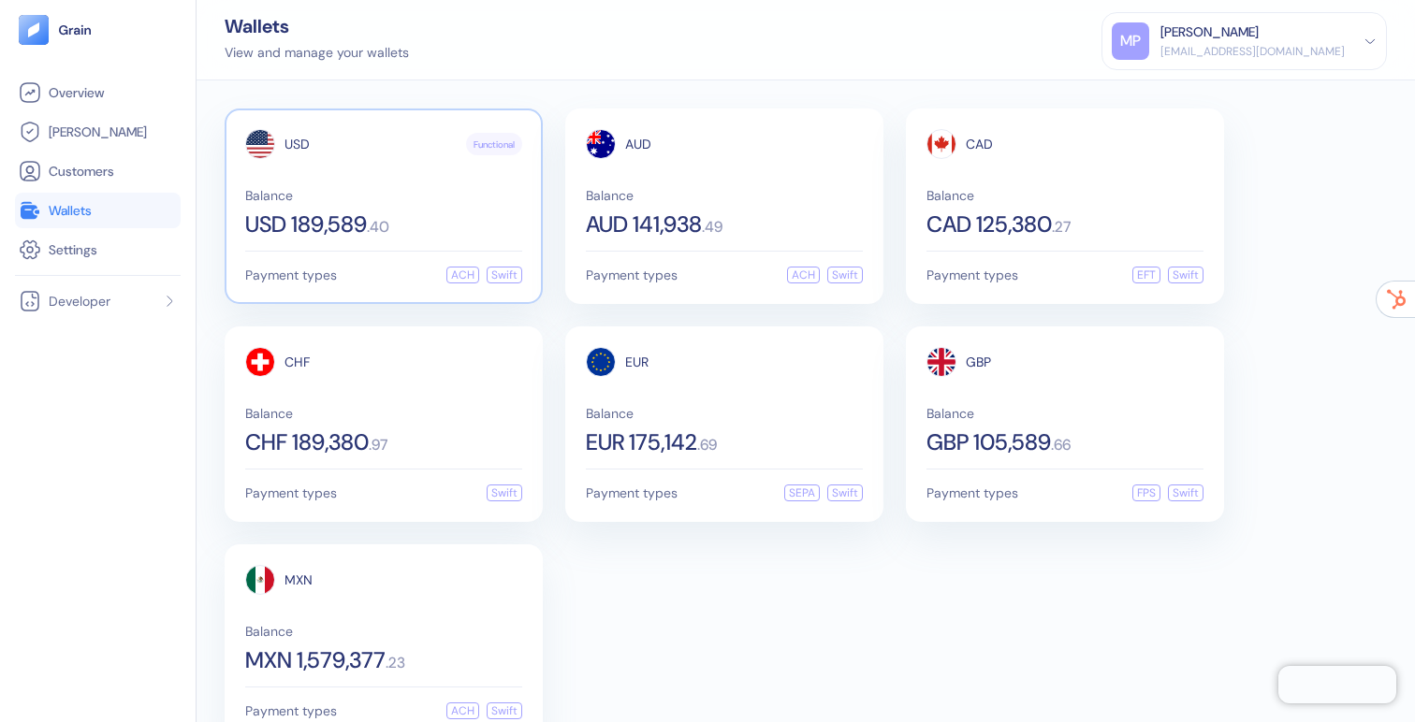
click at [394, 212] on div "Balance USD 189,589 . 40" at bounding box center [383, 212] width 277 height 47
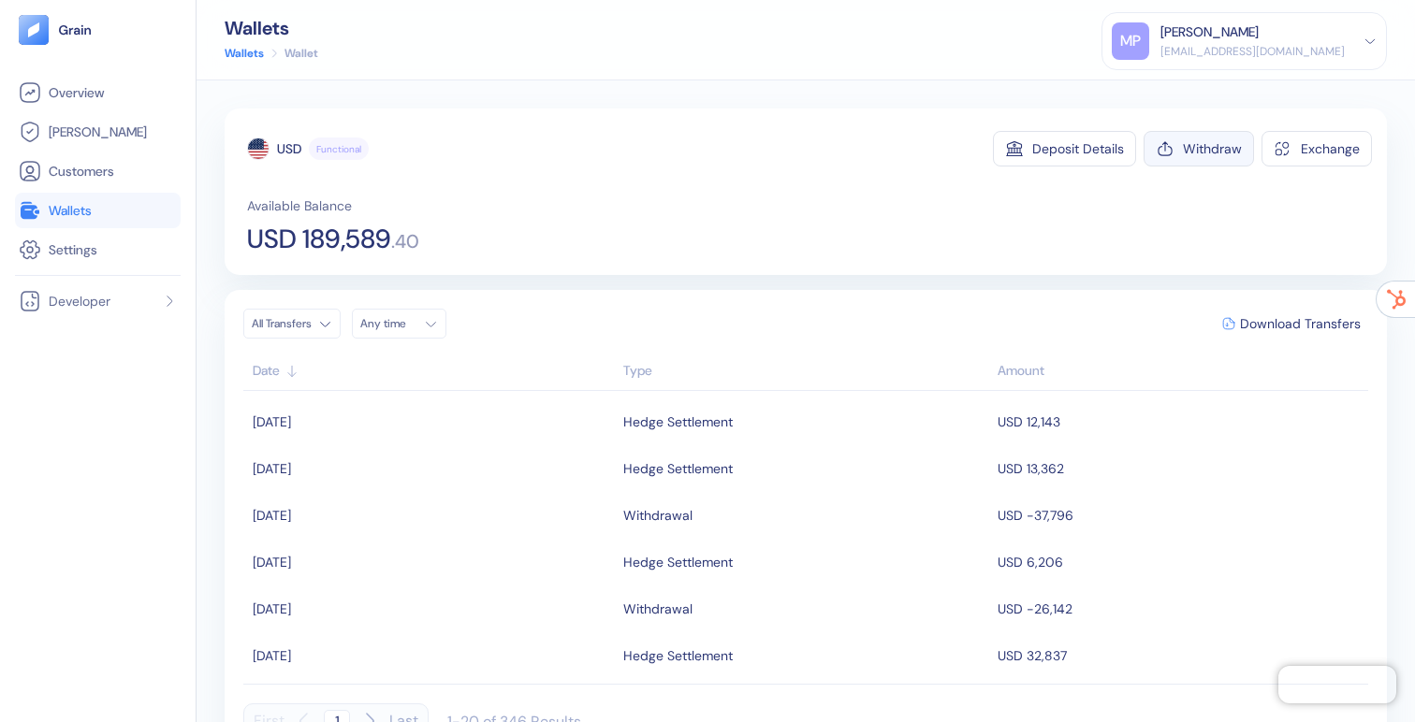
click at [1218, 149] on div "Withdraw" at bounding box center [1212, 148] width 59 height 13
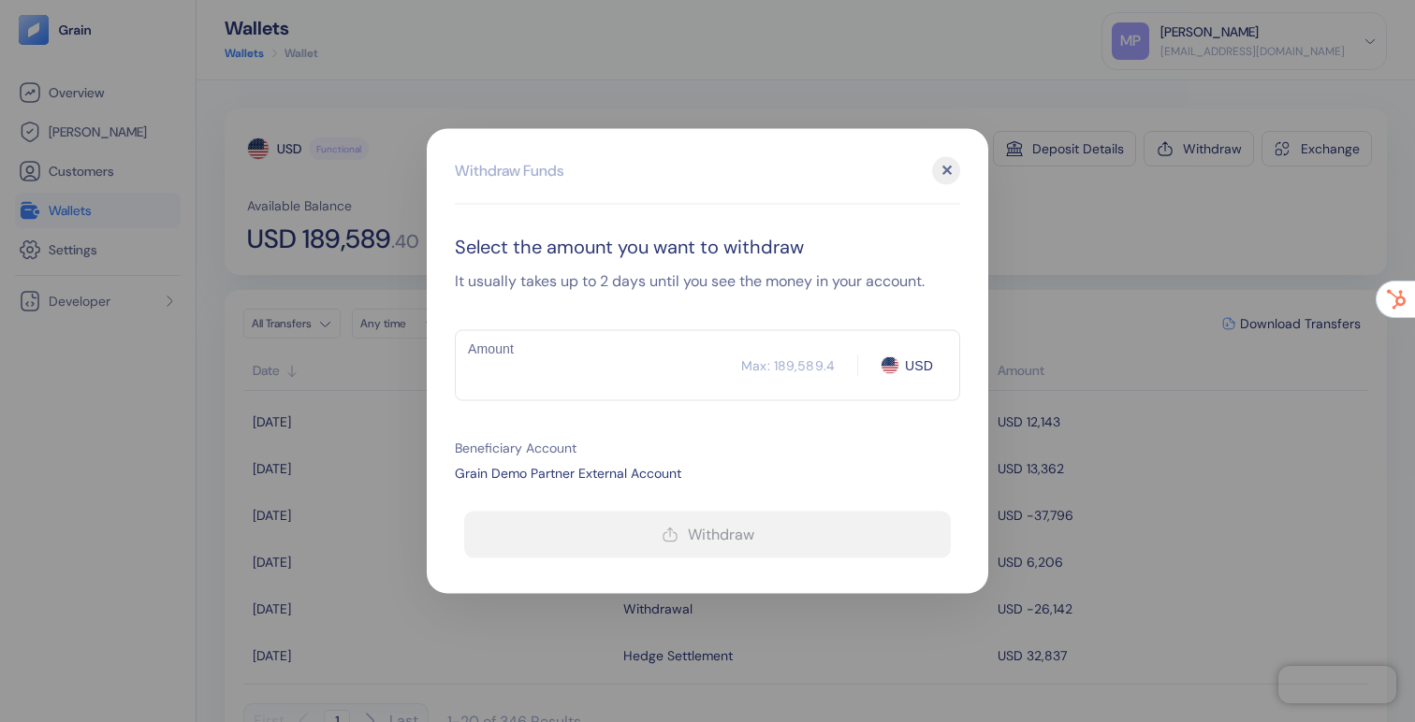
click at [949, 172] on div "✕" at bounding box center [946, 171] width 28 height 28
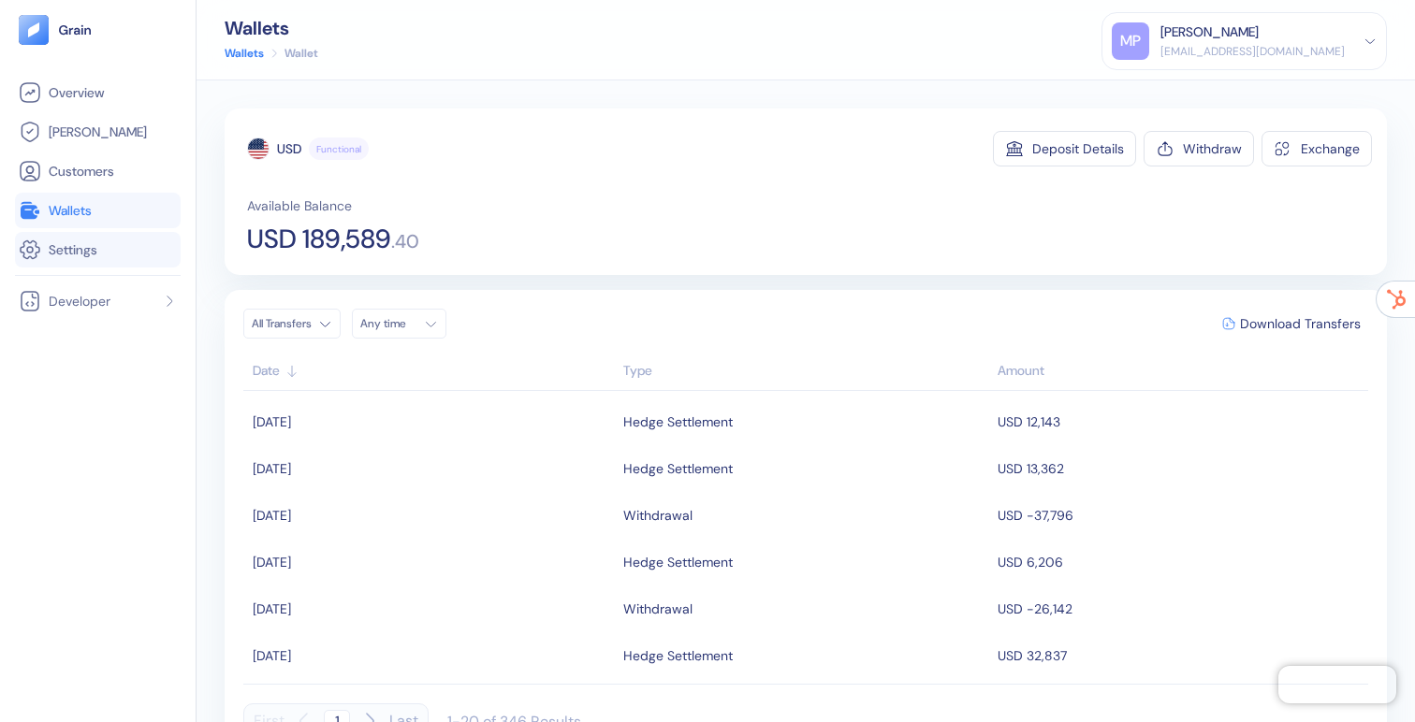
click at [29, 246] on icon at bounding box center [30, 250] width 22 height 22
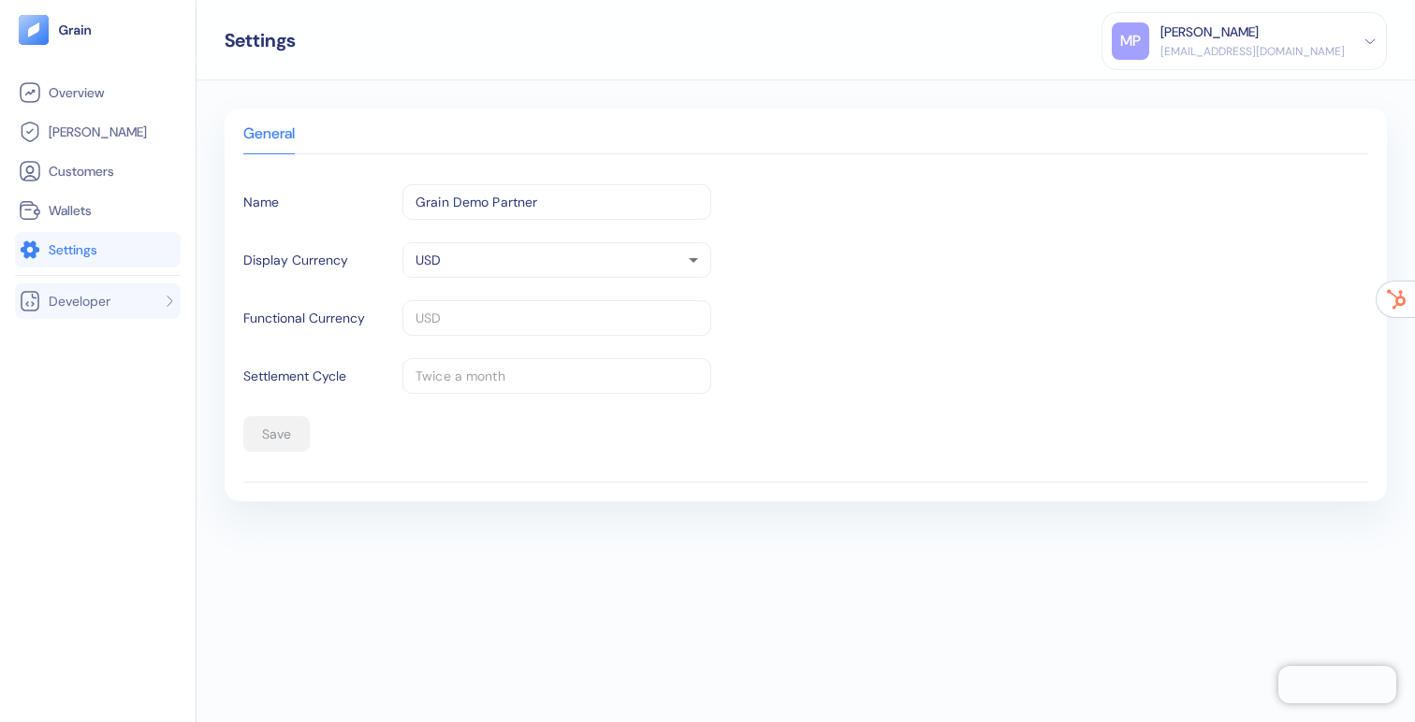
click at [73, 297] on span "Developer" at bounding box center [80, 301] width 62 height 19
click at [80, 332] on span "API Keys" at bounding box center [71, 337] width 50 height 19
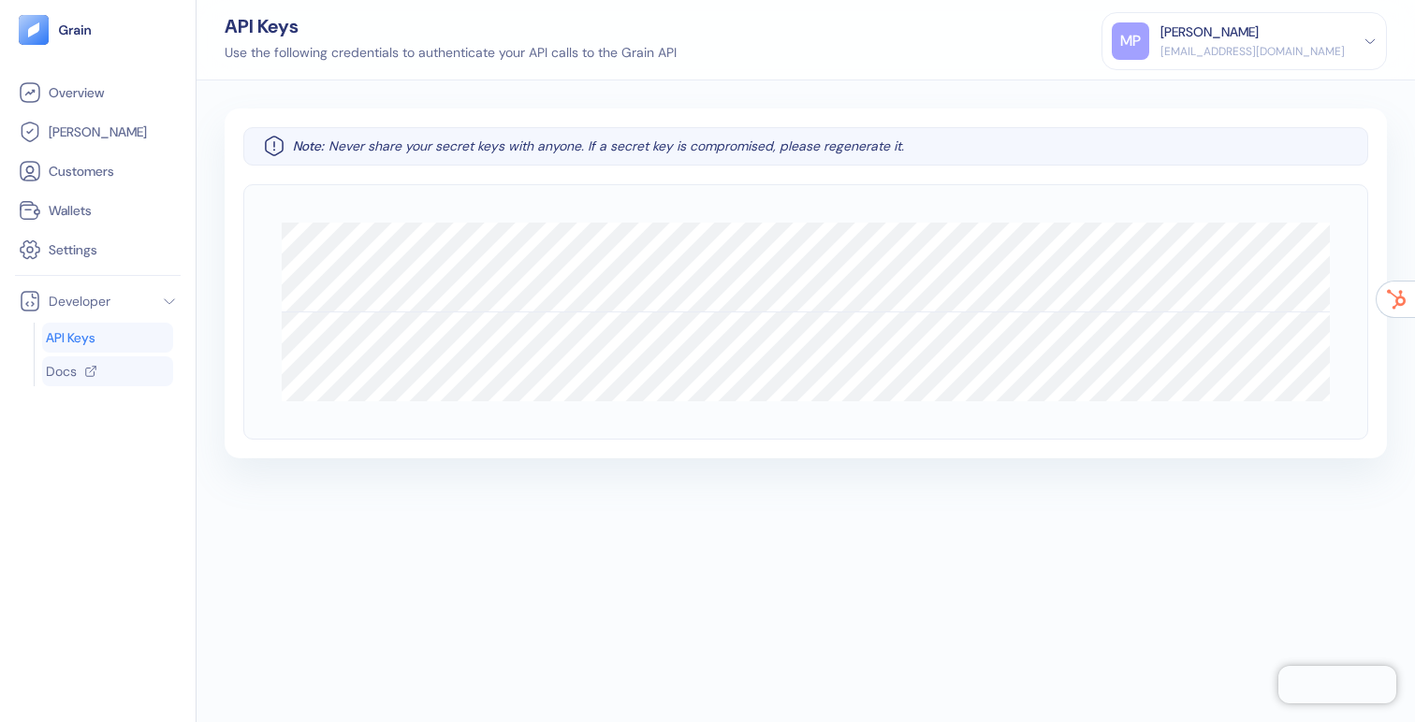
click at [73, 364] on span "Docs" at bounding box center [61, 371] width 31 height 19
click at [59, 89] on span "Overview" at bounding box center [76, 92] width 55 height 19
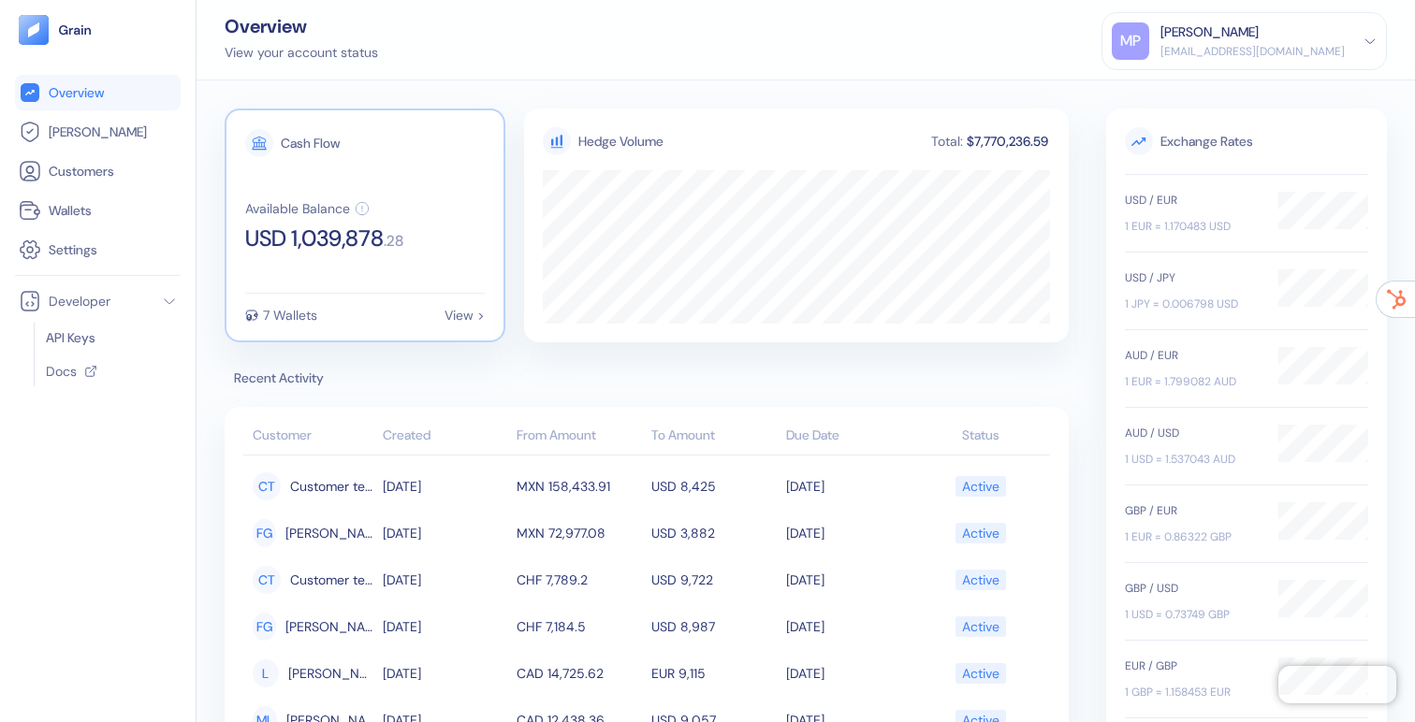
click at [342, 227] on span "USD 1,039,878" at bounding box center [314, 238] width 138 height 22
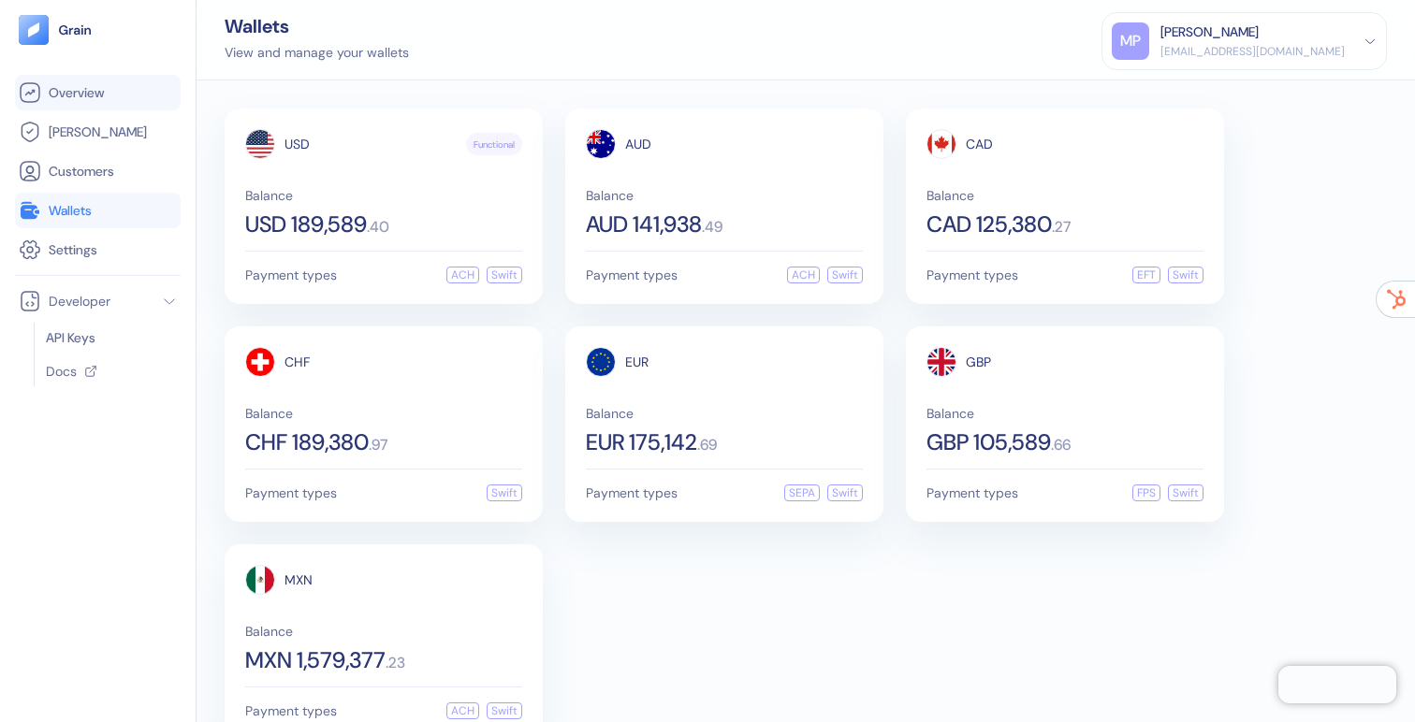
click at [43, 80] on li "Overview" at bounding box center [98, 93] width 166 height 36
click at [97, 89] on span "Overview" at bounding box center [76, 92] width 55 height 19
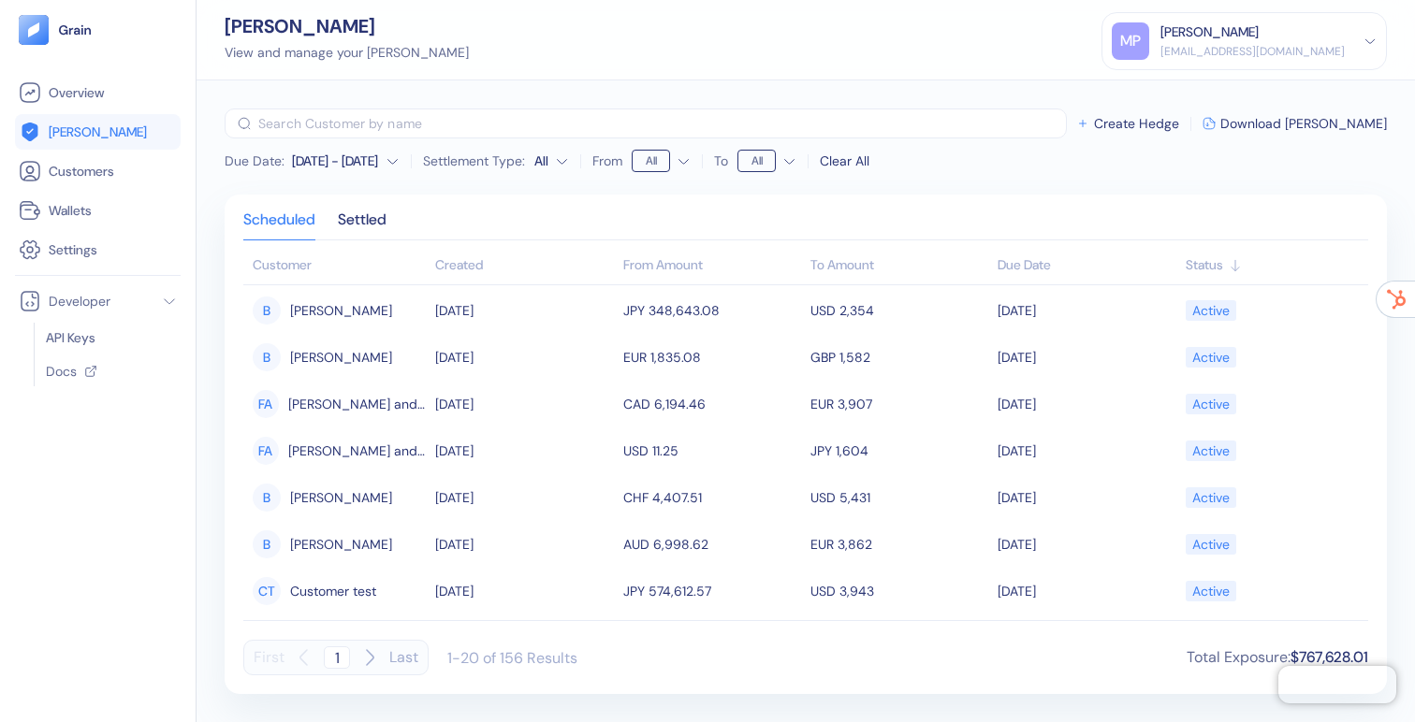
scroll to position [509, 0]
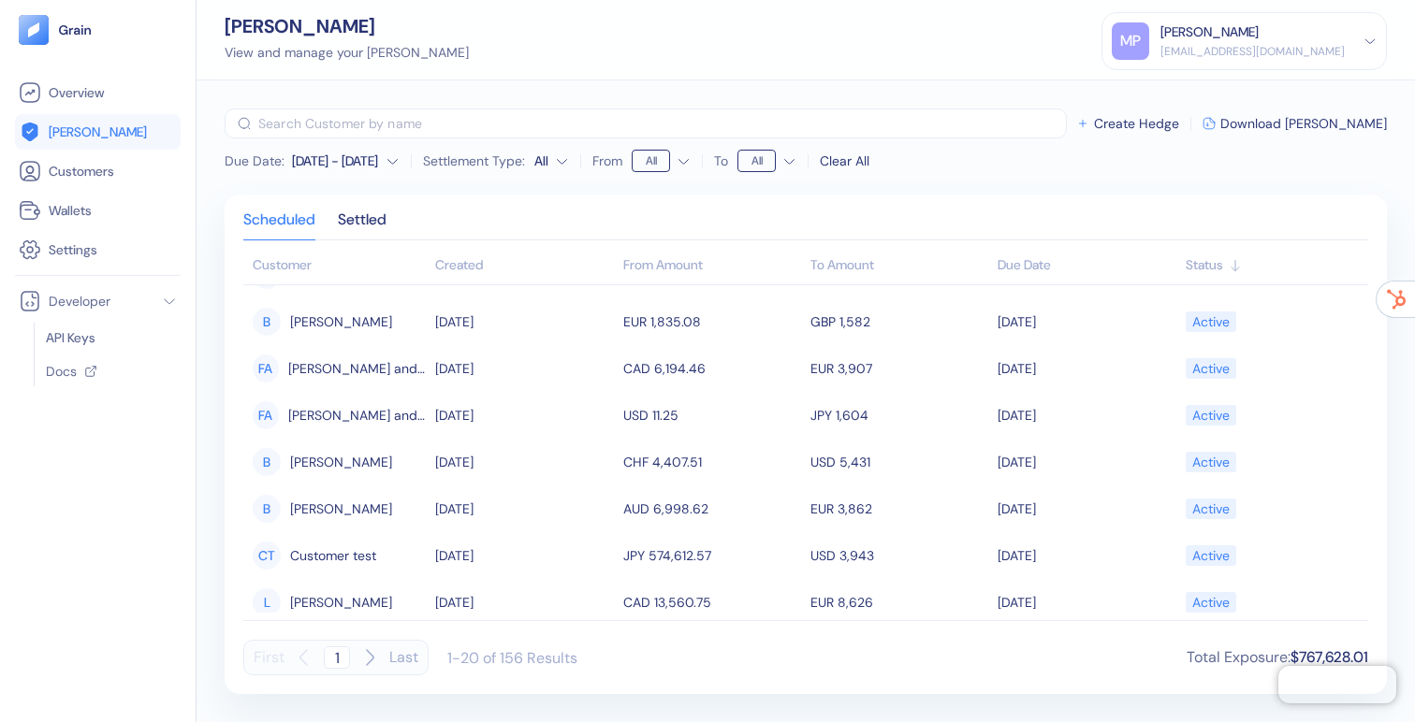
click at [951, 105] on div "Due Date : [DATE] - [DATE] Settlement Type: All From All To All Clear All ​ Cre…" at bounding box center [806, 401] width 1218 height 642
